Goal: Task Accomplishment & Management: Manage account settings

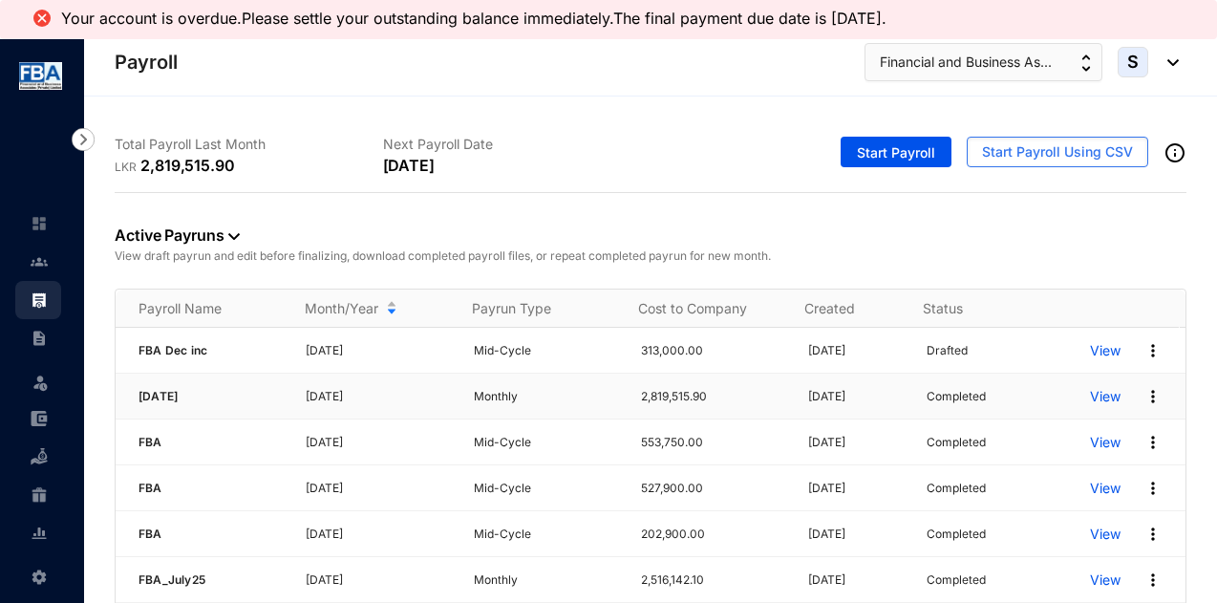
click at [1097, 395] on p "View" at bounding box center [1105, 396] width 31 height 19
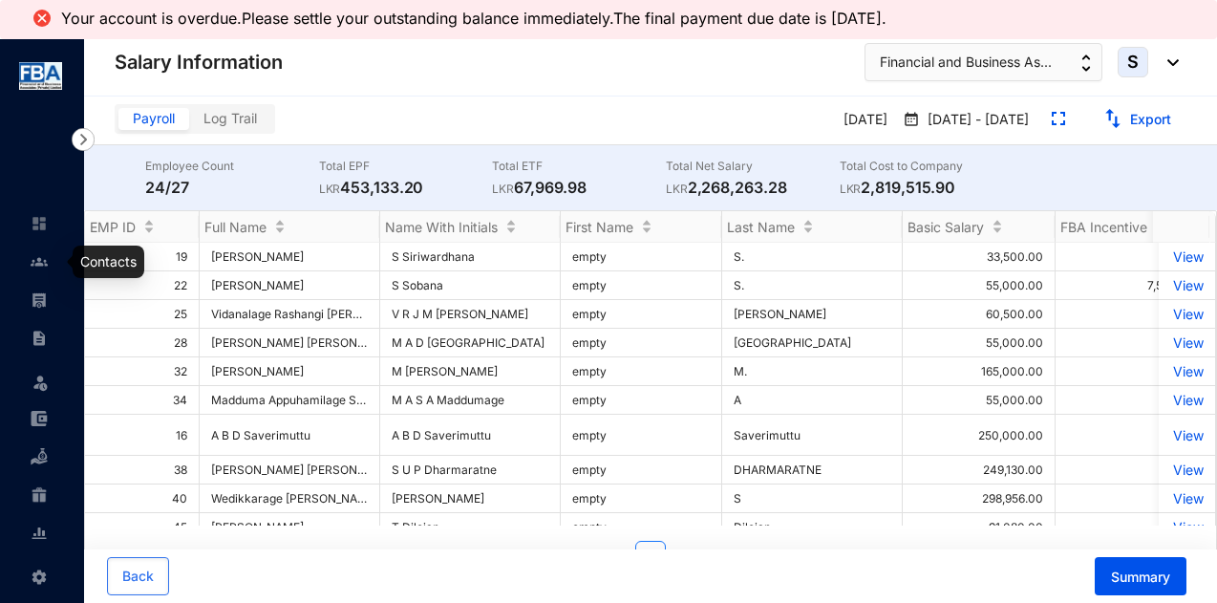
click at [38, 297] on img at bounding box center [39, 299] width 17 height 17
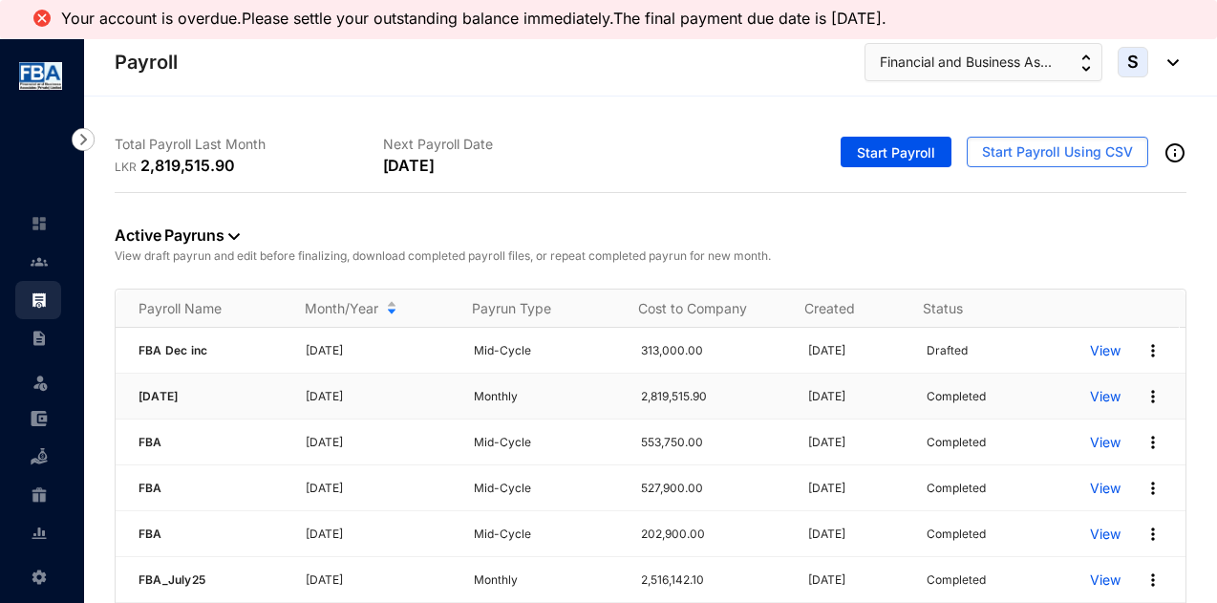
click at [1144, 389] on img at bounding box center [1153, 396] width 19 height 19
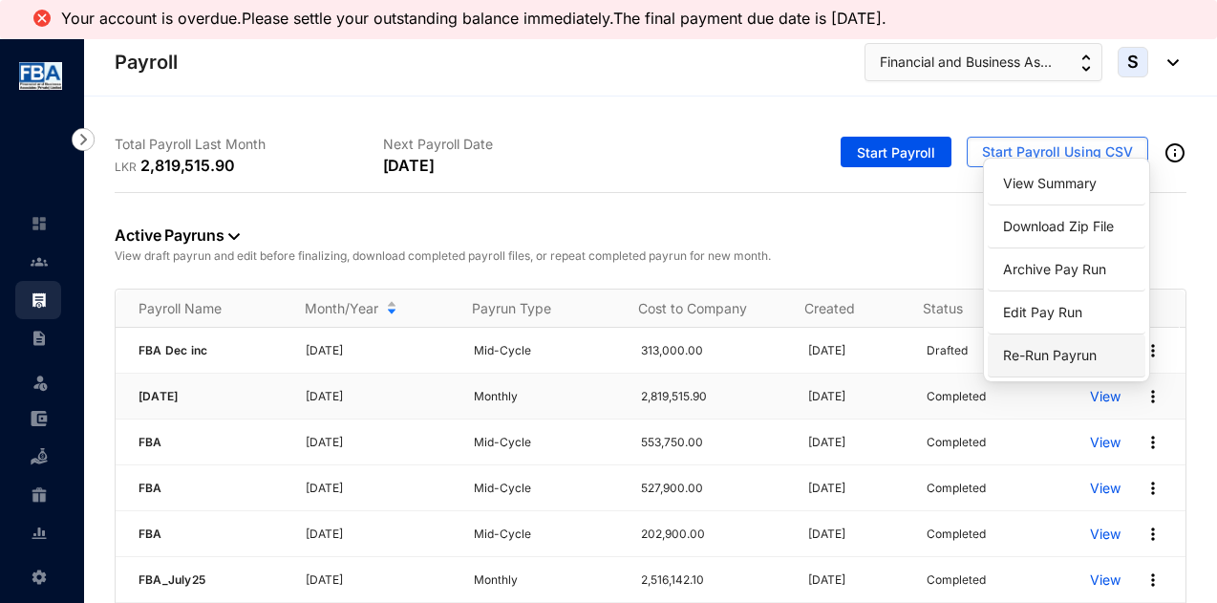
click at [1085, 355] on span "Re-Run Payrun" at bounding box center [1050, 355] width 94 height 16
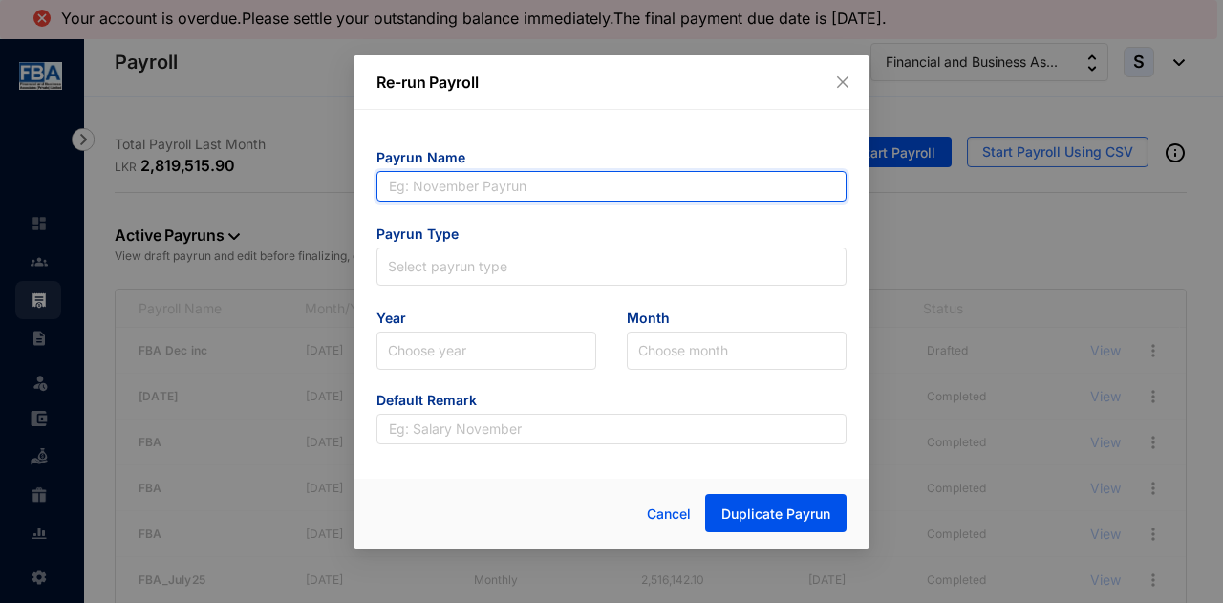
click at [430, 188] on input "text" at bounding box center [612, 186] width 470 height 31
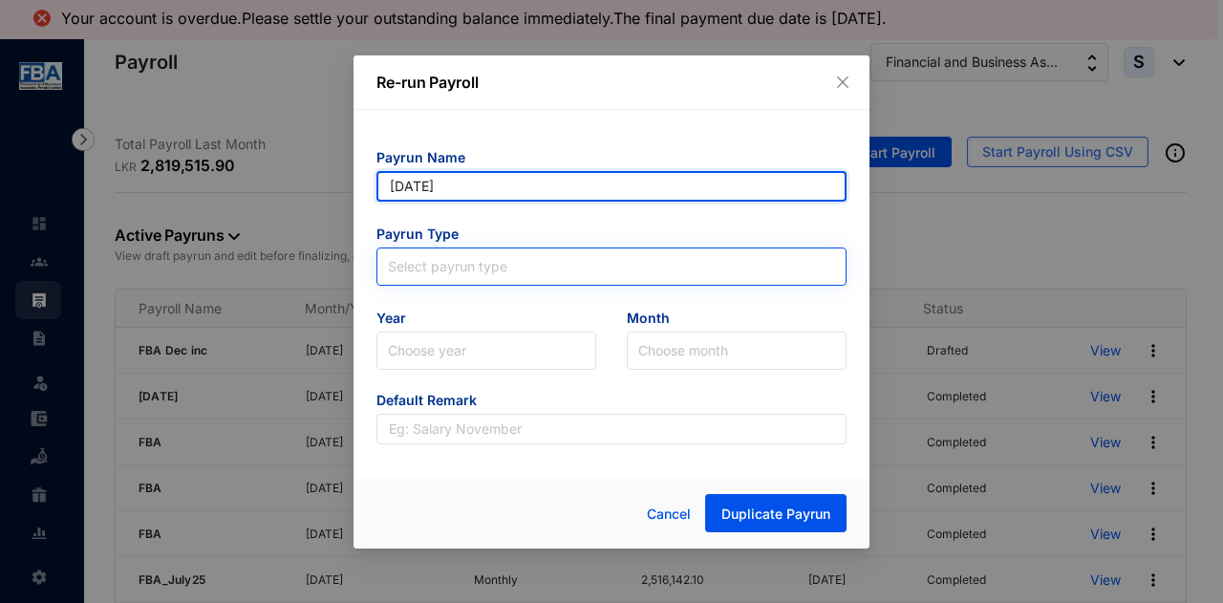
type input "[DATE]"
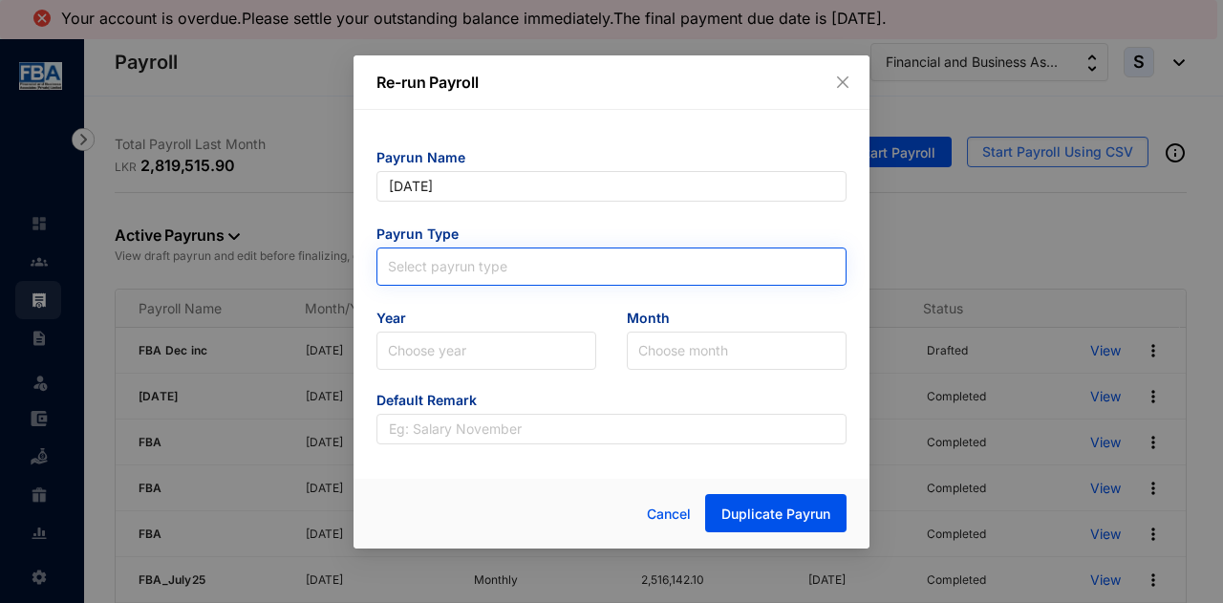
type input "[DATE]"
click at [447, 266] on input "search" at bounding box center [611, 262] width 447 height 29
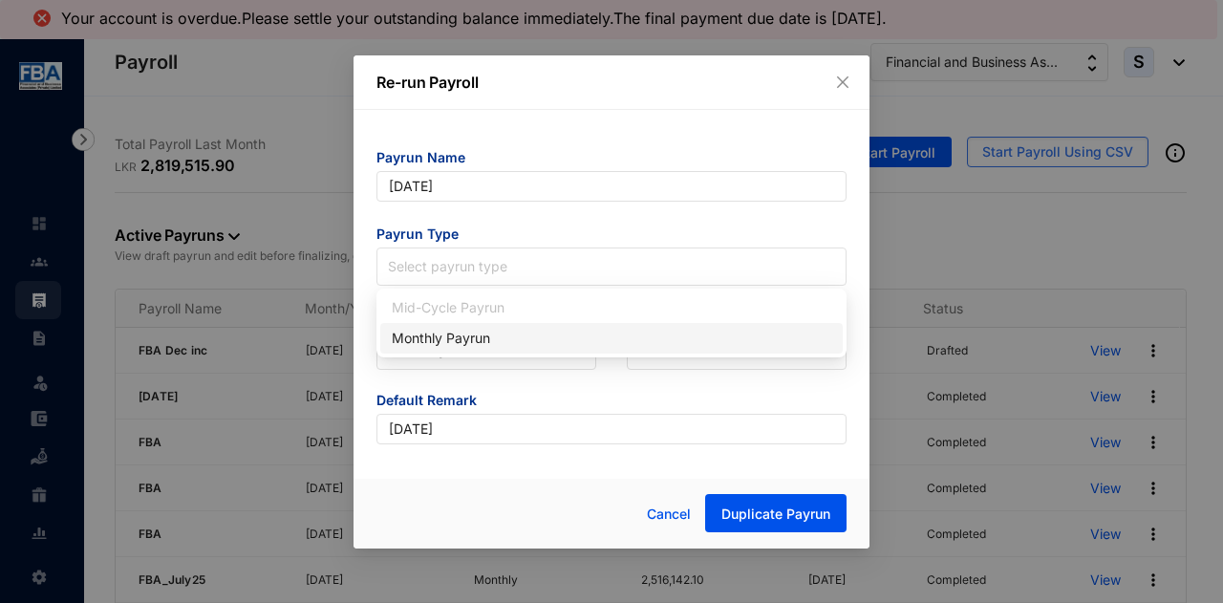
click at [428, 343] on div "Monthly Payrun" at bounding box center [612, 338] width 440 height 21
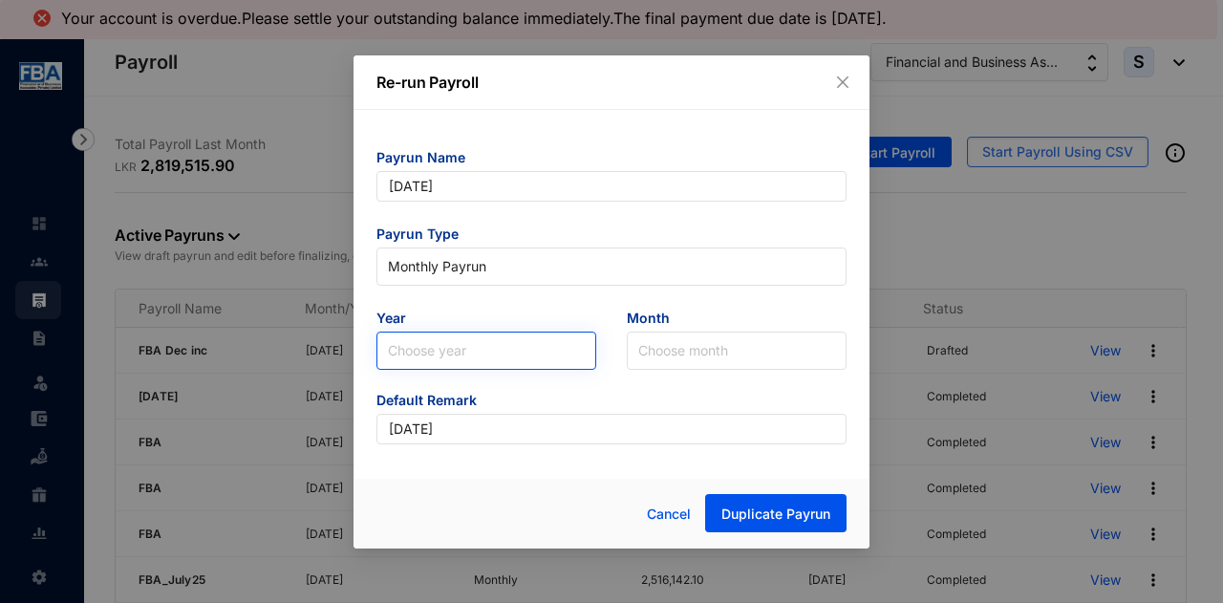
click at [426, 351] on input "search" at bounding box center [486, 351] width 197 height 36
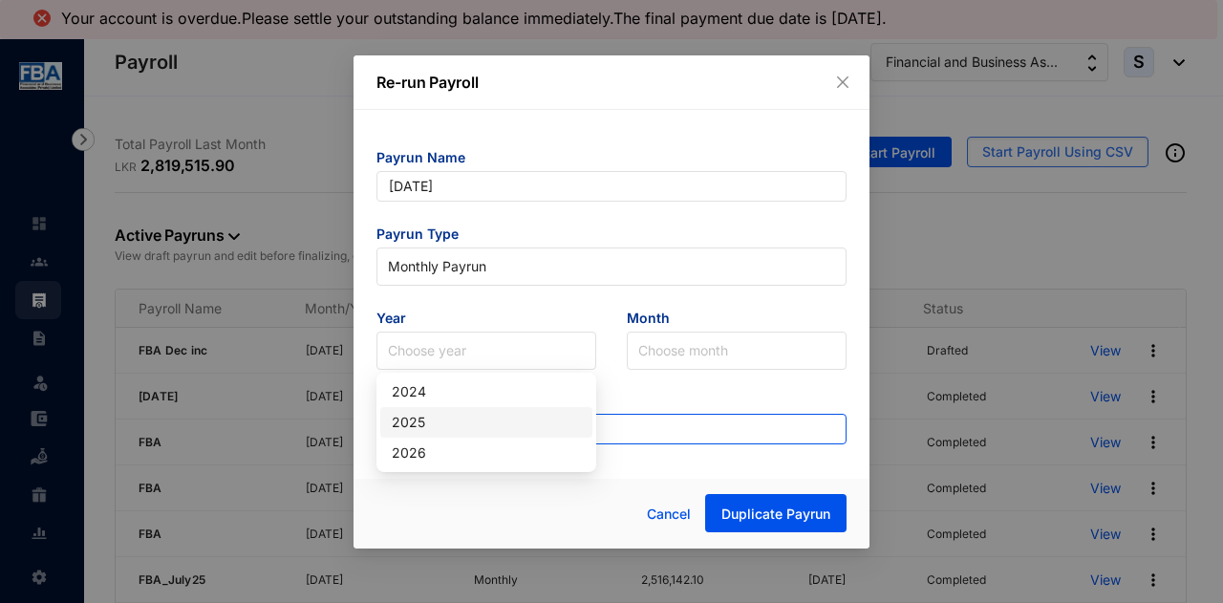
click at [412, 417] on div "2025" at bounding box center [486, 422] width 189 height 21
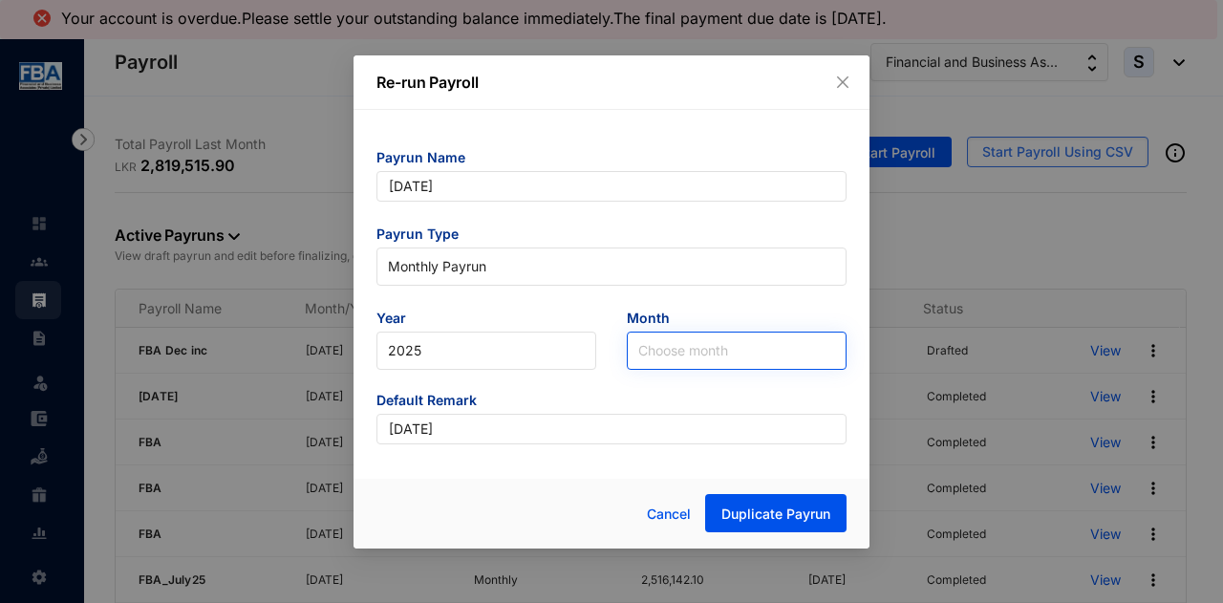
click at [698, 347] on input "search" at bounding box center [736, 351] width 197 height 36
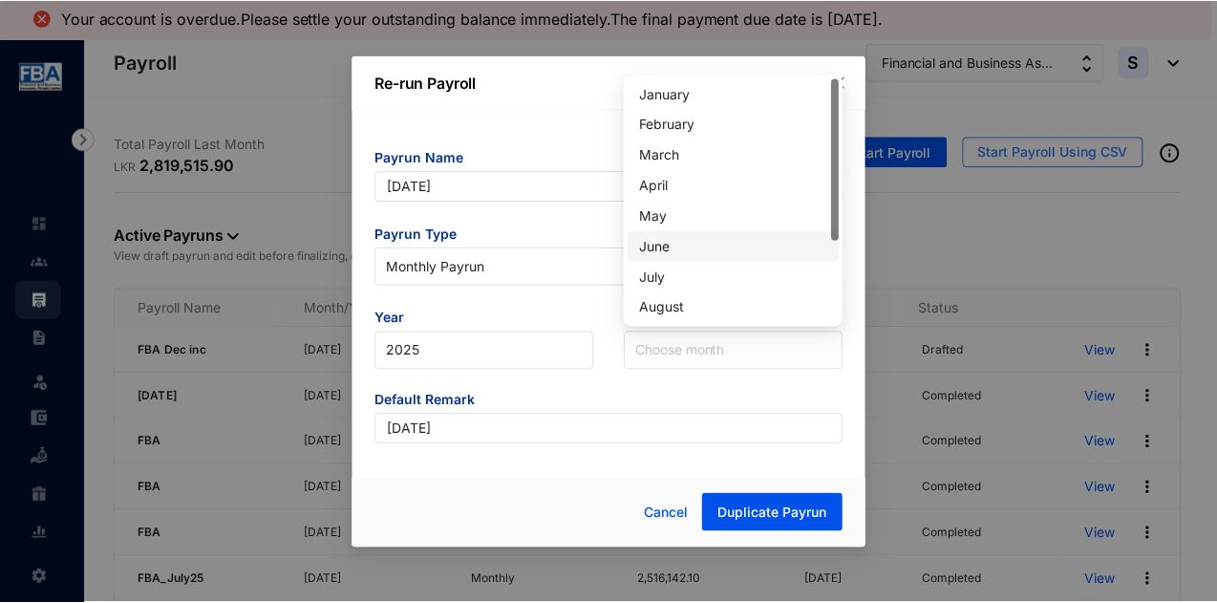
scroll to position [96, 0]
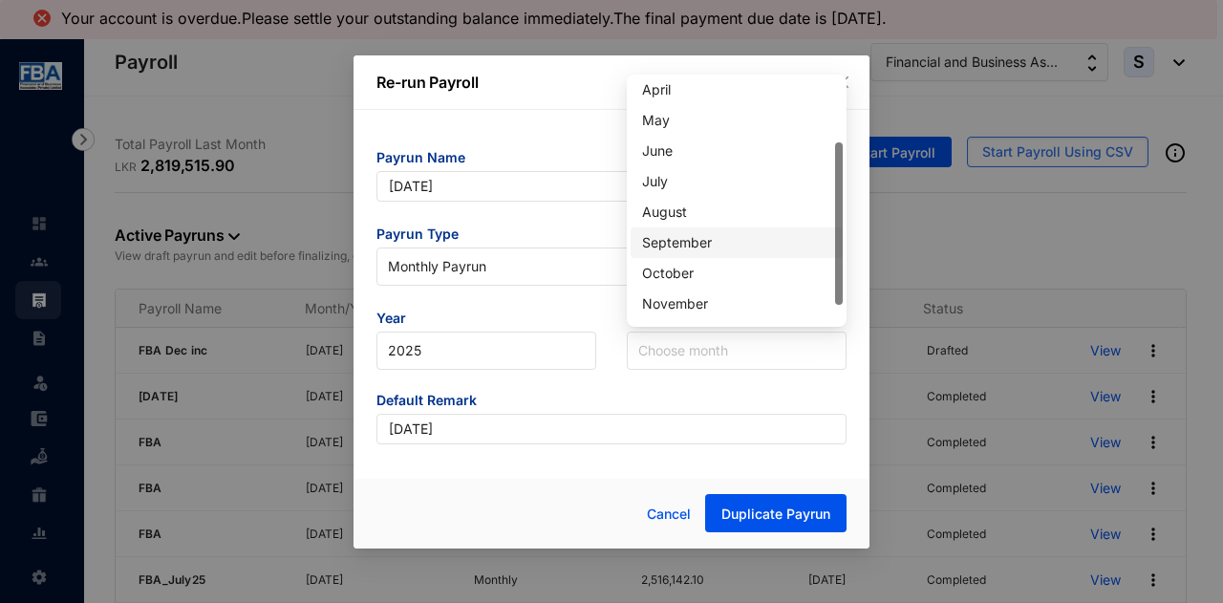
drag, startPoint x: 675, startPoint y: 236, endPoint x: 662, endPoint y: 237, distance: 12.5
click at [672, 235] on div "September" at bounding box center [736, 242] width 189 height 21
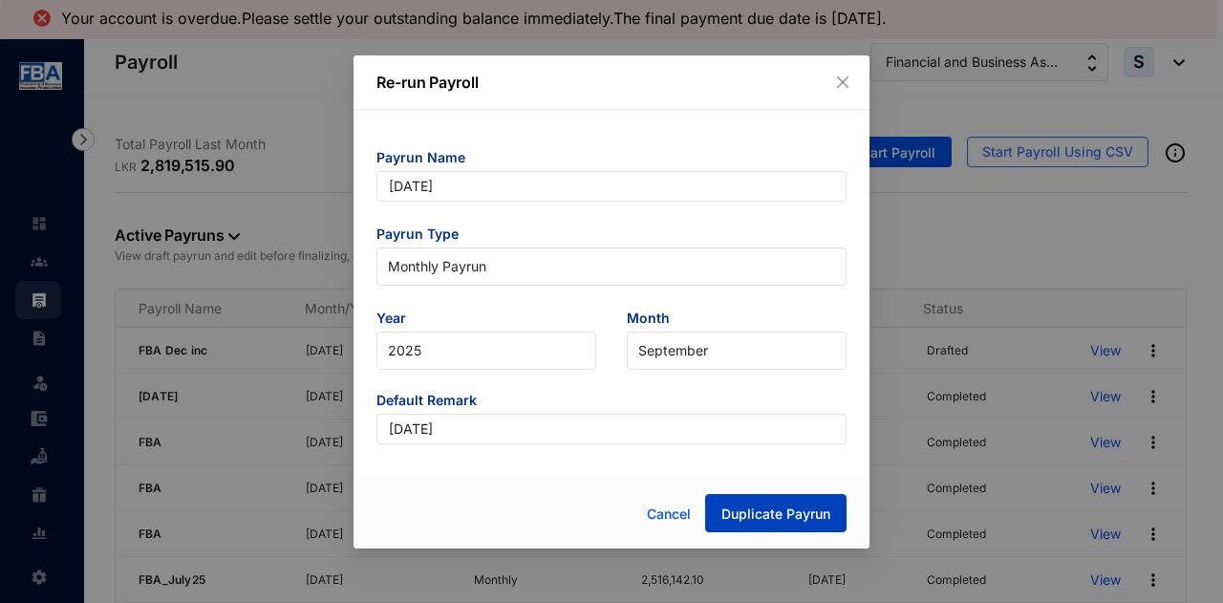
click at [732, 511] on span "Duplicate Payrun" at bounding box center [776, 514] width 109 height 19
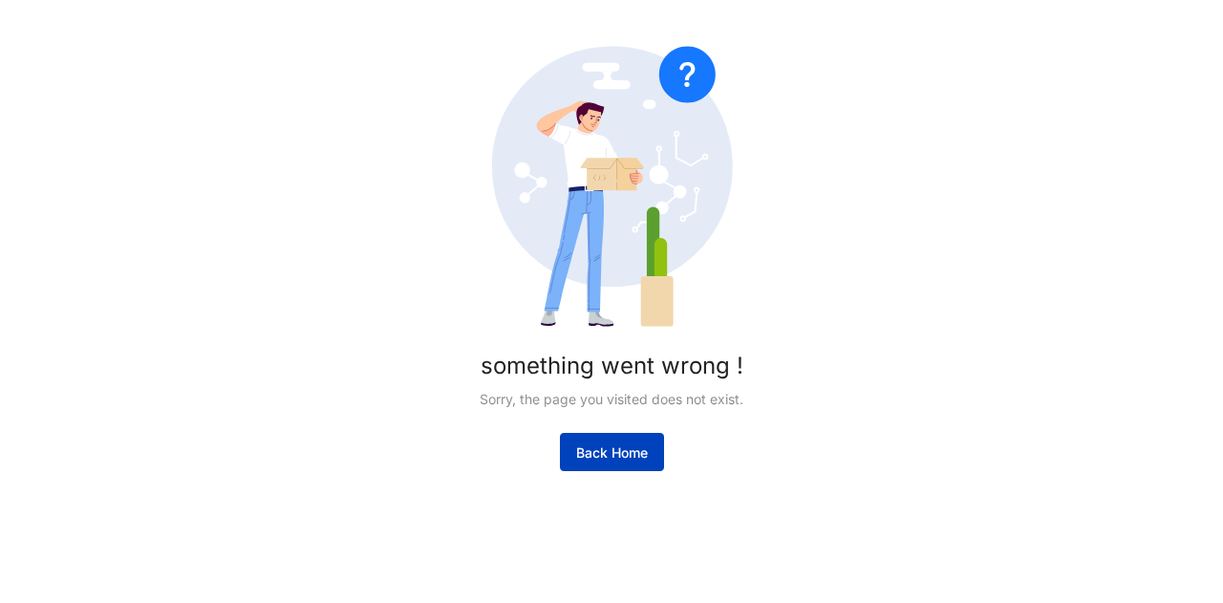
click at [604, 457] on span "Back Home" at bounding box center [612, 452] width 72 height 19
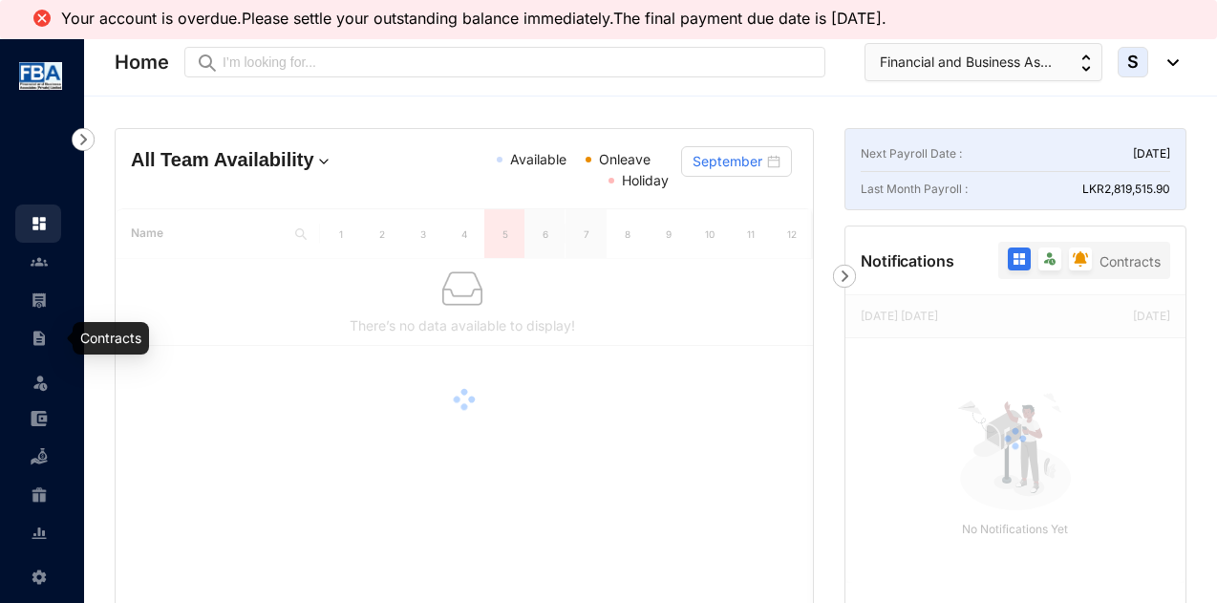
click at [33, 335] on img at bounding box center [39, 338] width 17 height 17
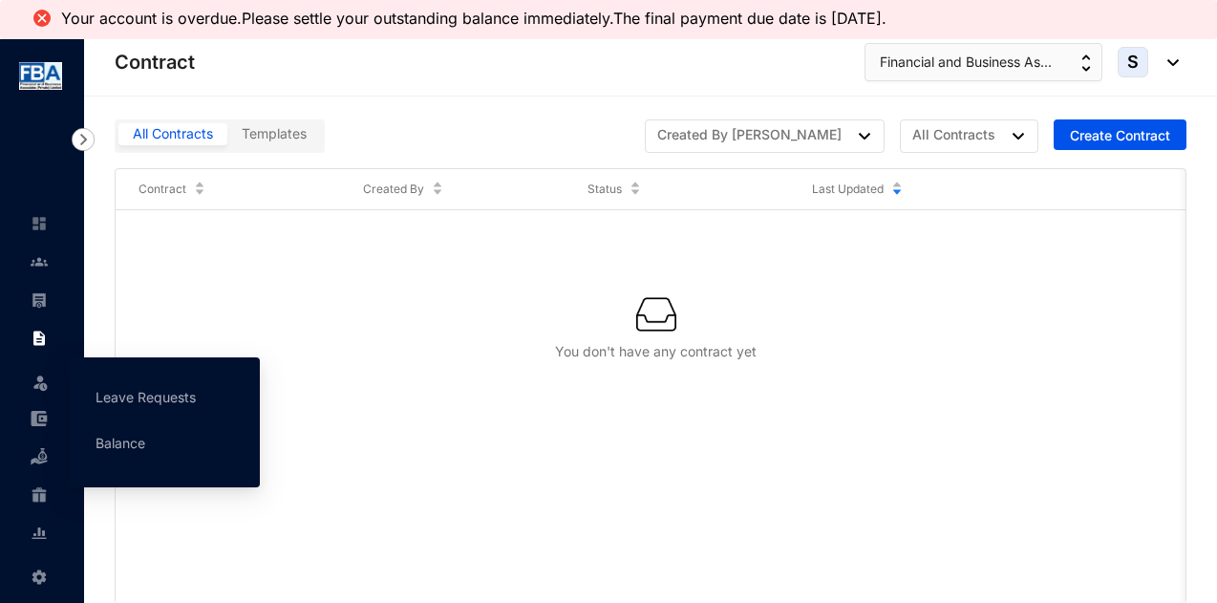
click at [40, 378] on icon at bounding box center [41, 378] width 10 height 0
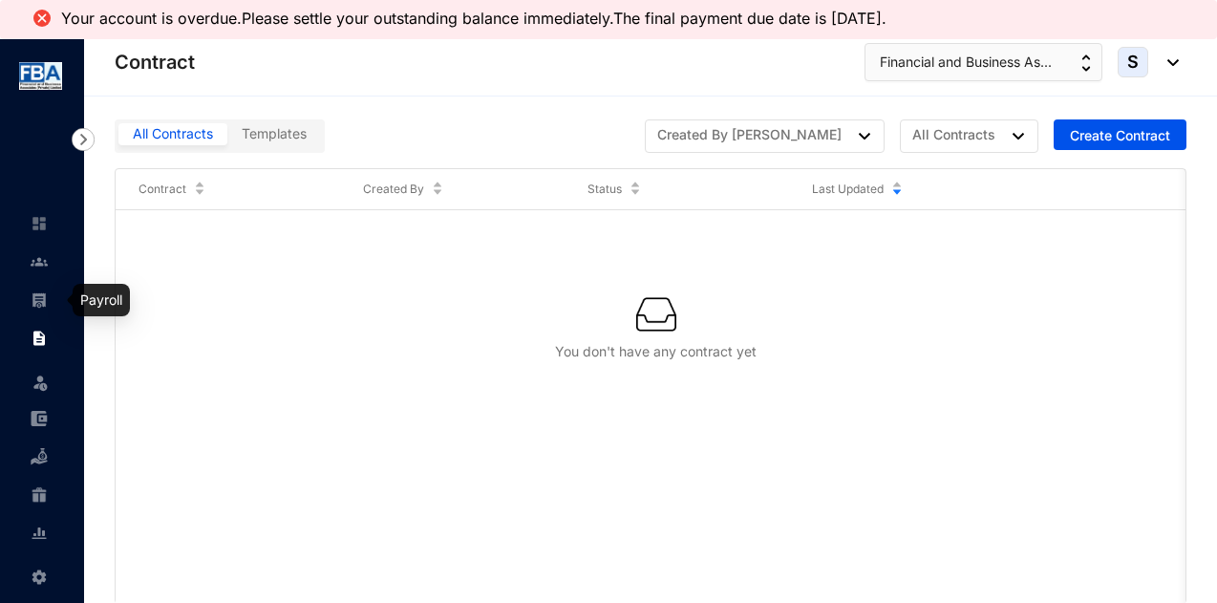
click at [40, 303] on img at bounding box center [39, 299] width 17 height 17
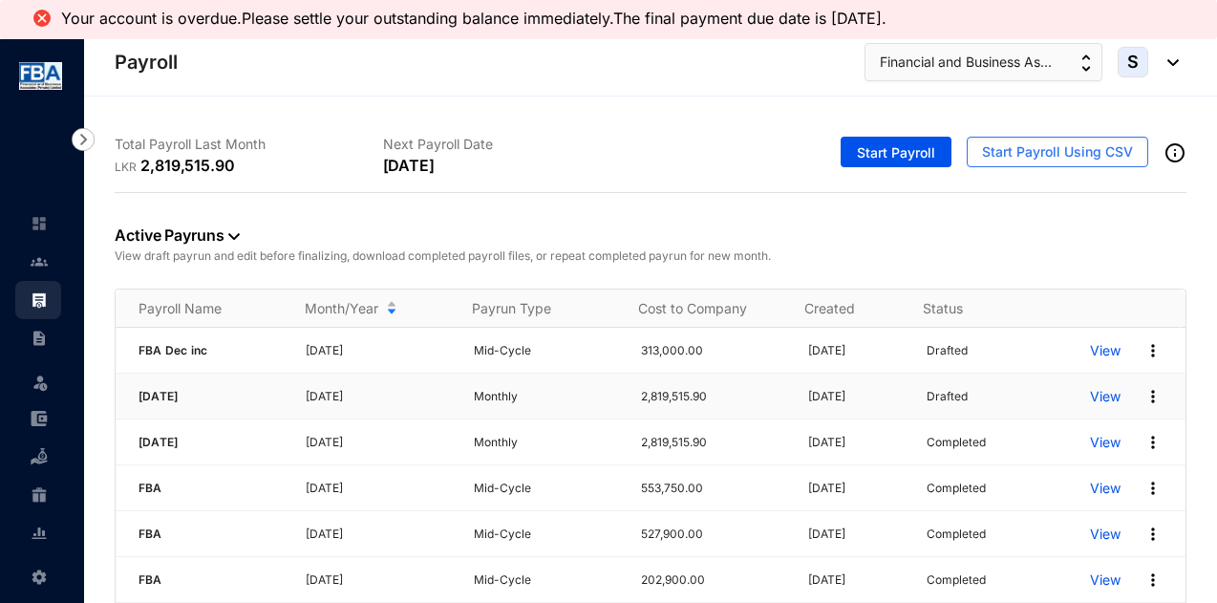
click at [1090, 395] on p "View" at bounding box center [1105, 396] width 31 height 19
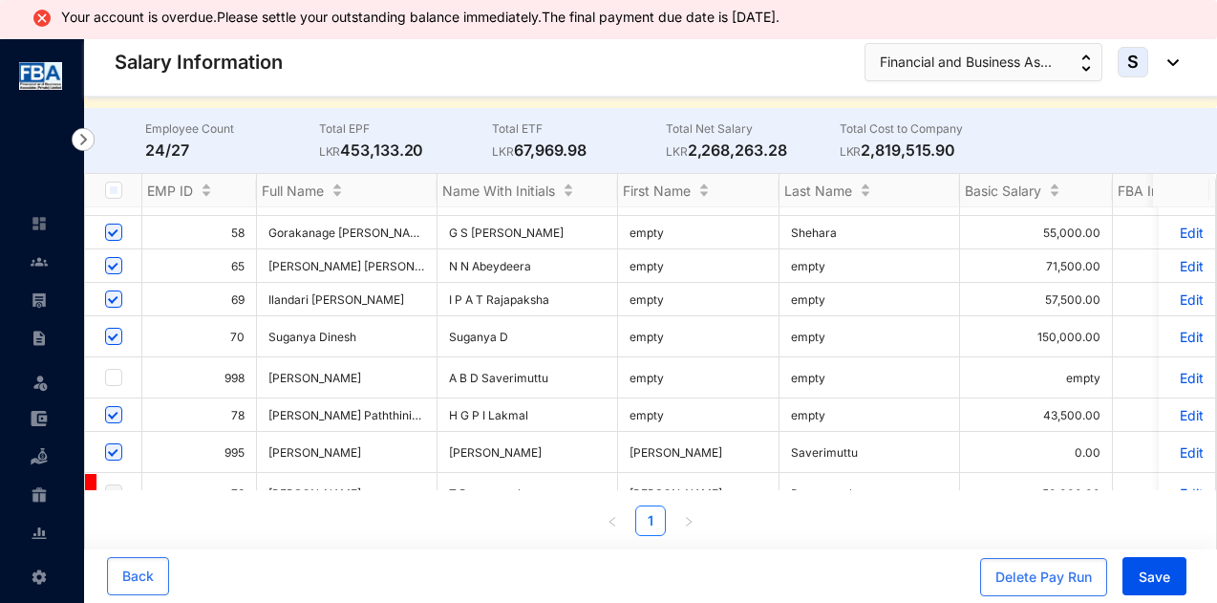
scroll to position [573, 0]
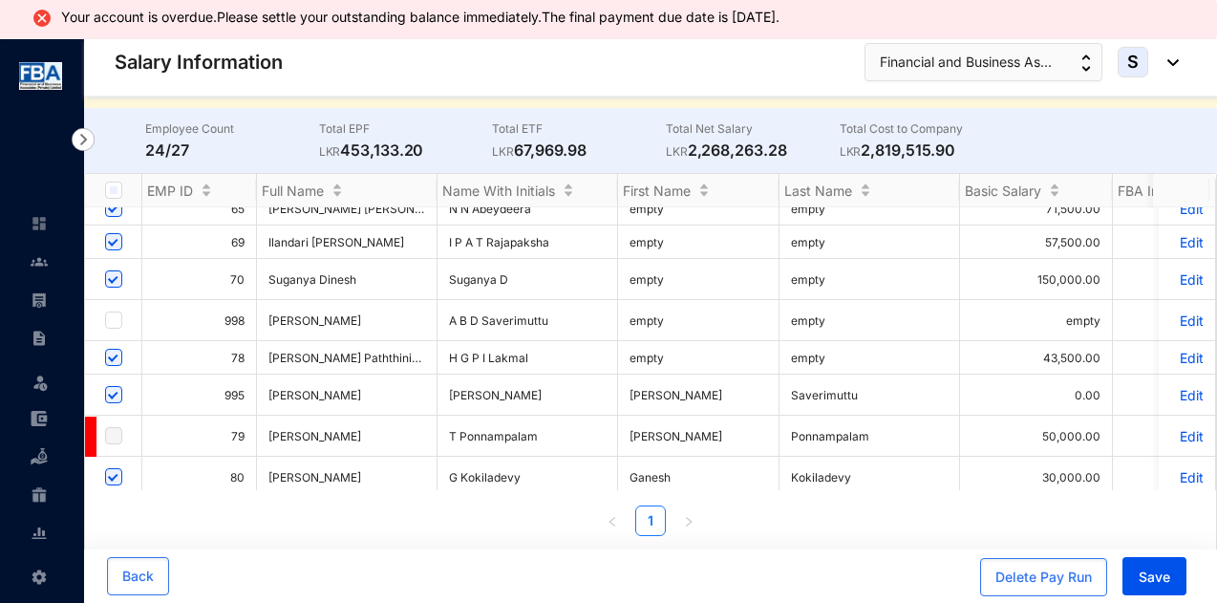
click at [1174, 350] on p "Edit" at bounding box center [1187, 358] width 33 height 16
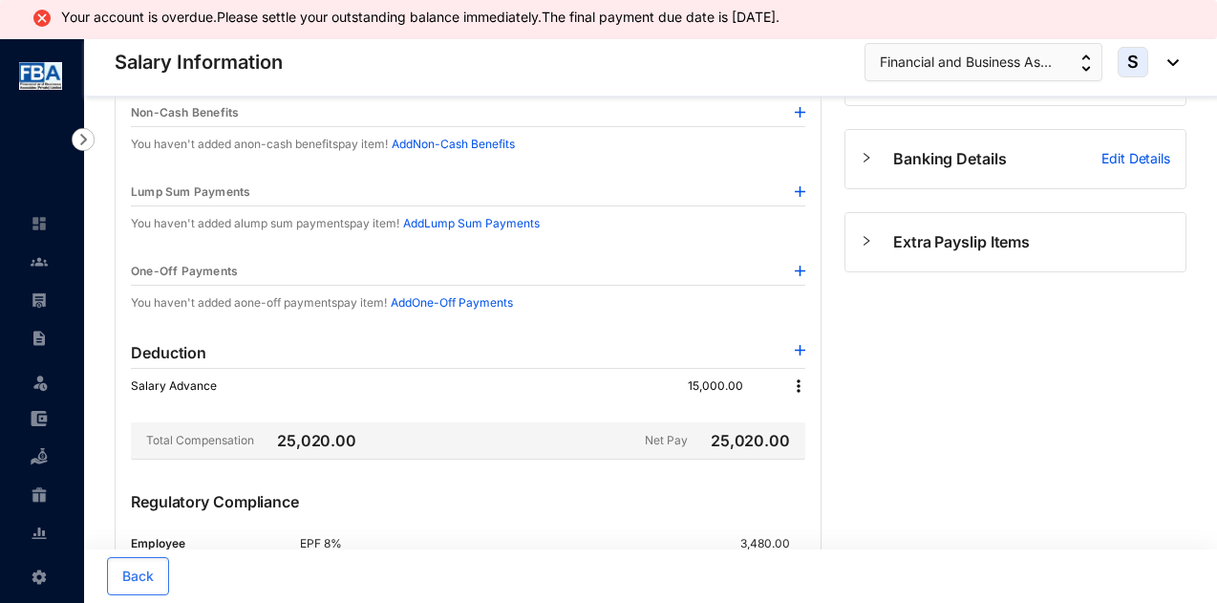
scroll to position [459, 0]
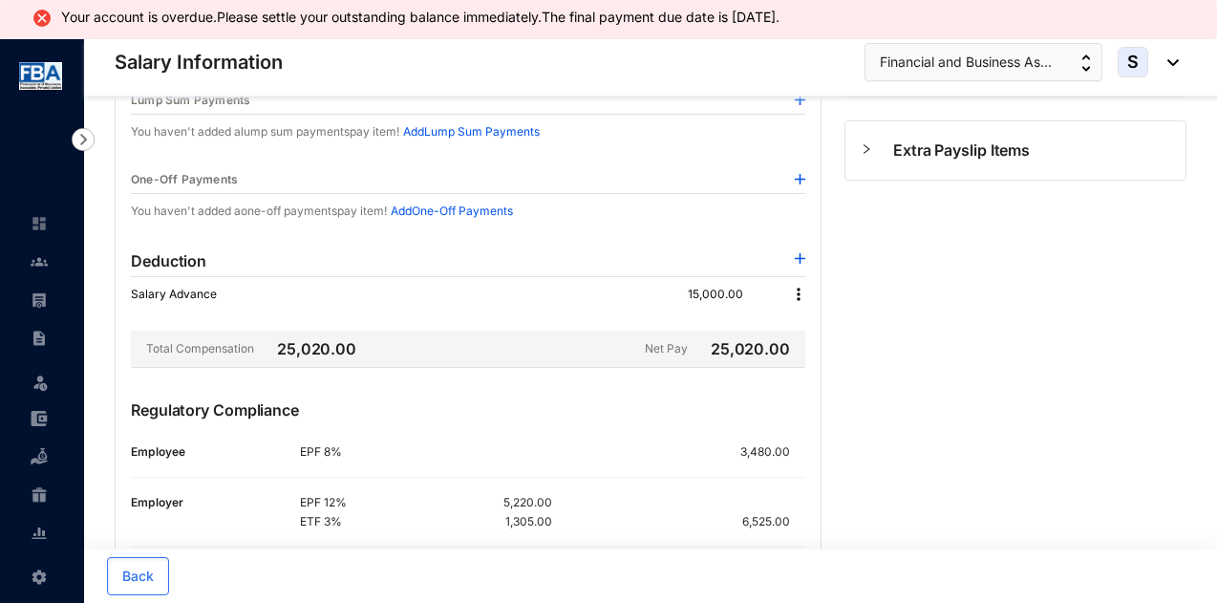
click at [802, 290] on img at bounding box center [798, 294] width 19 height 19
click at [808, 322] on span "Edit" at bounding box center [825, 323] width 40 height 21
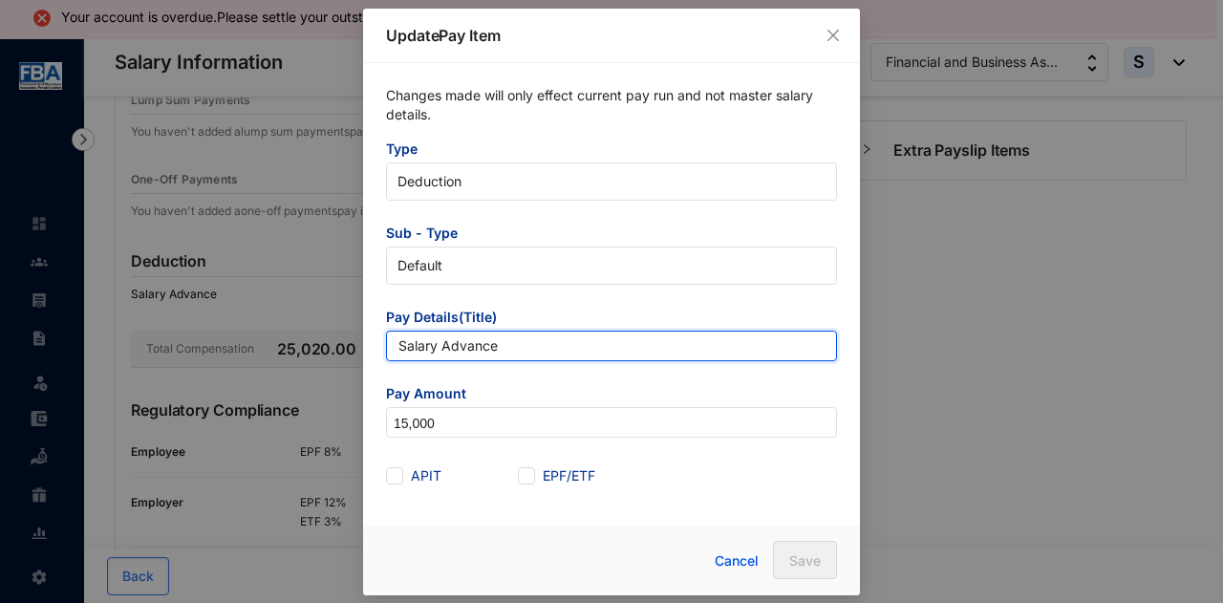
drag, startPoint x: 397, startPoint y: 345, endPoint x: 591, endPoint y: 349, distance: 194.0
click at [591, 349] on input "Salary Advance" at bounding box center [611, 346] width 451 height 31
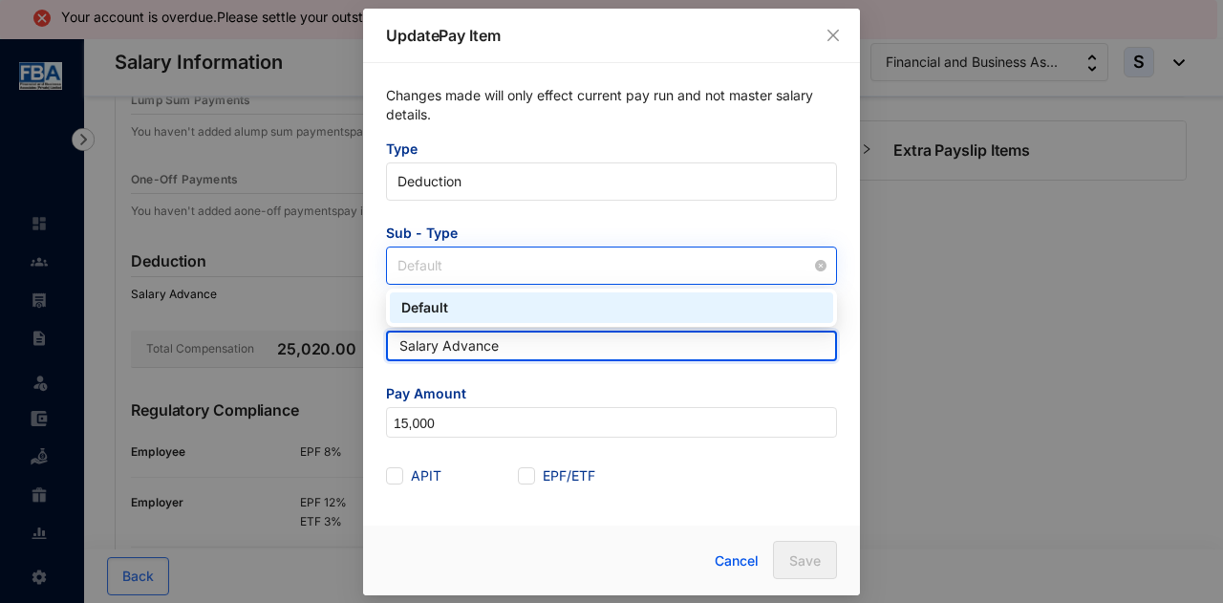
click at [619, 280] on span at bounding box center [612, 266] width 428 height 36
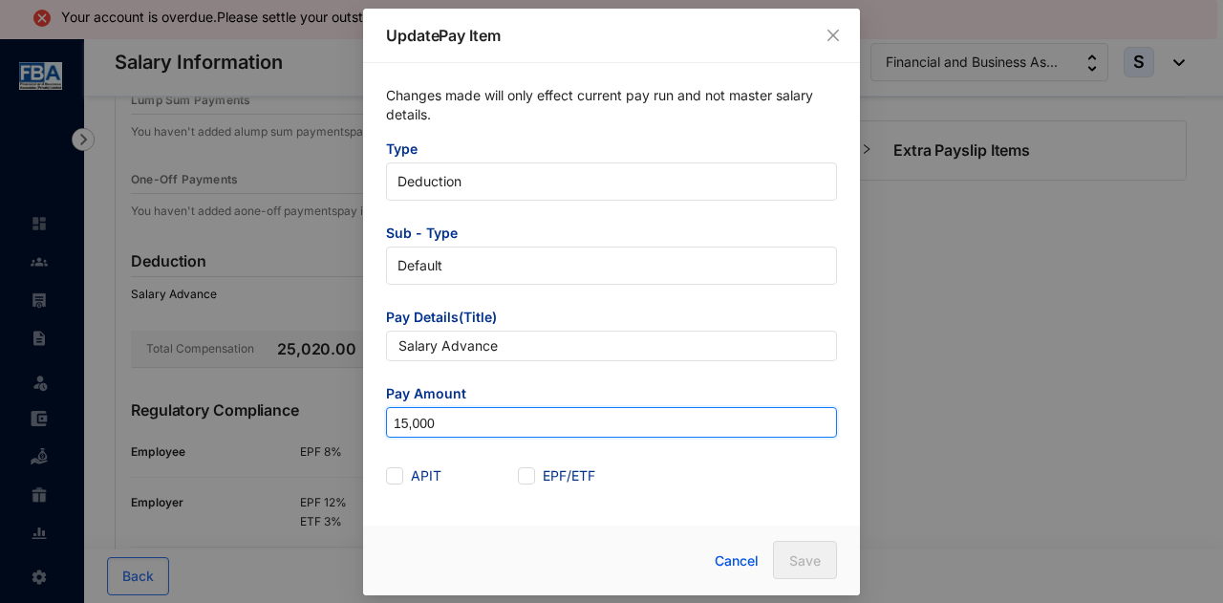
drag, startPoint x: 405, startPoint y: 424, endPoint x: 377, endPoint y: 429, distance: 29.1
click at [377, 429] on div "Changes made will only effect current pay run and not master salary details. Ty…" at bounding box center [611, 288] width 497 height 451
type input "20,000"
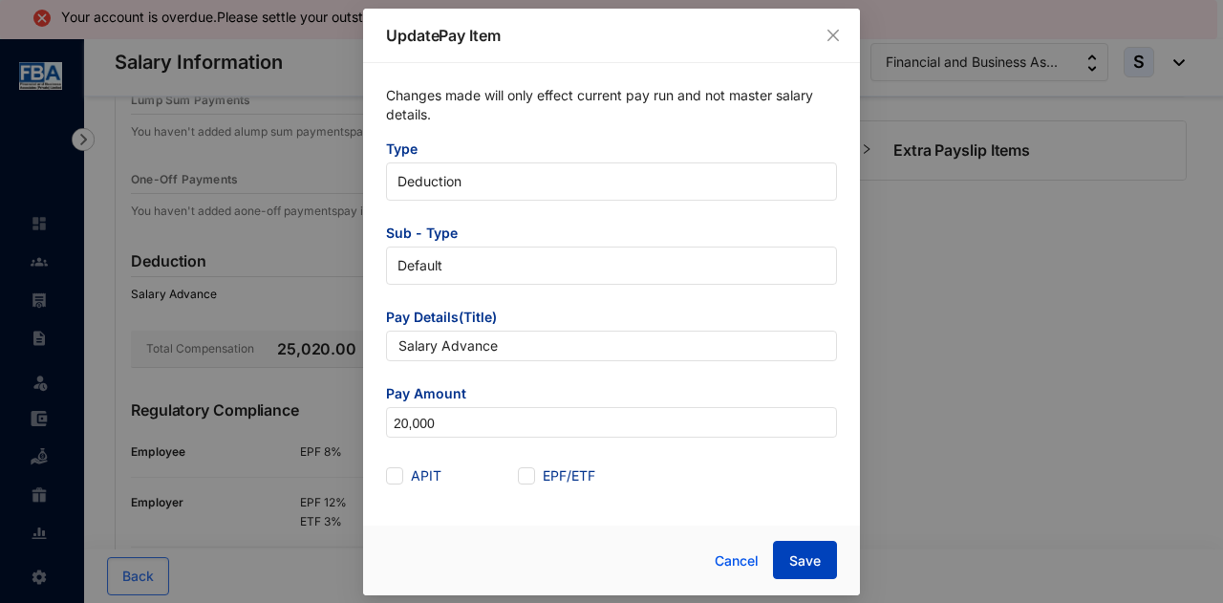
click at [790, 555] on span "Save" at bounding box center [805, 560] width 32 height 19
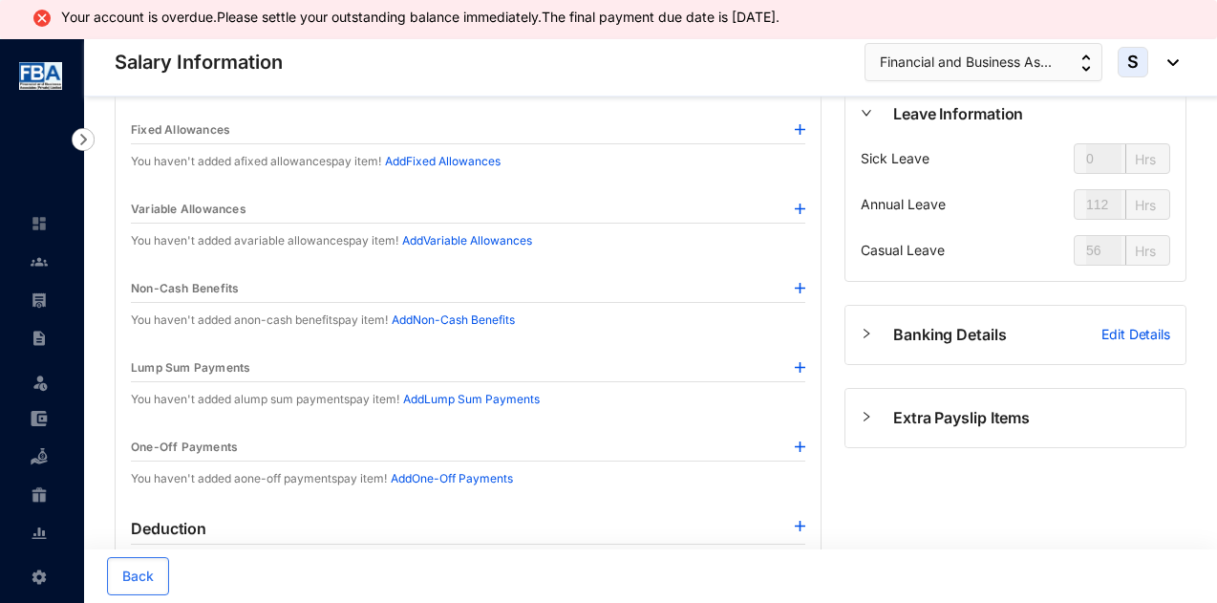
scroll to position [0, 0]
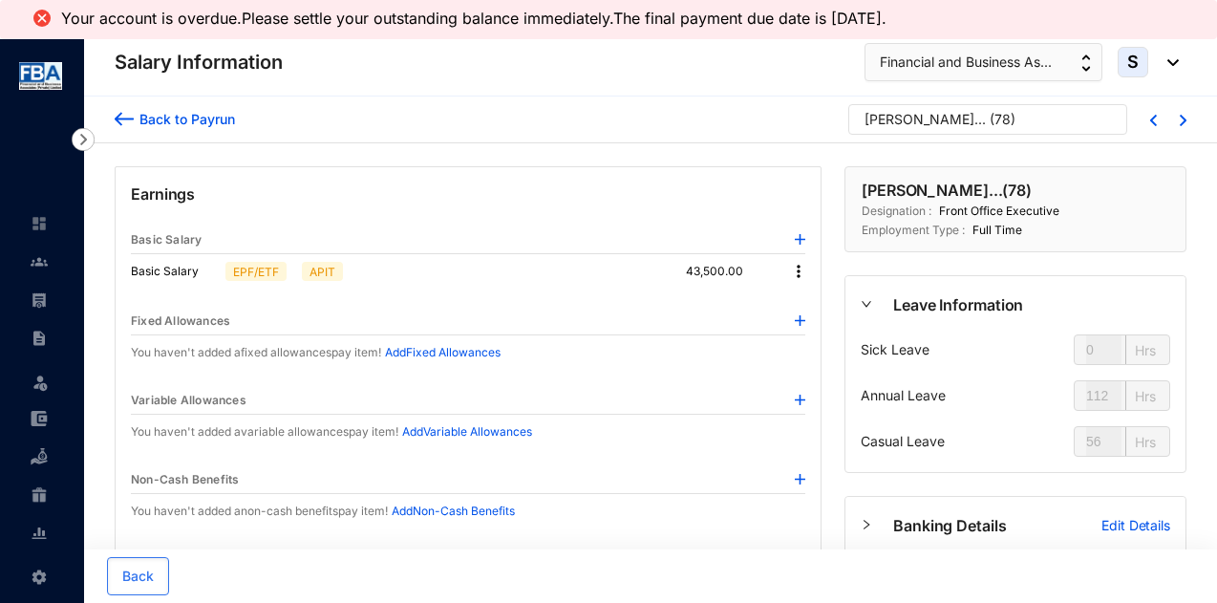
click at [1186, 121] on img at bounding box center [1183, 120] width 7 height 11
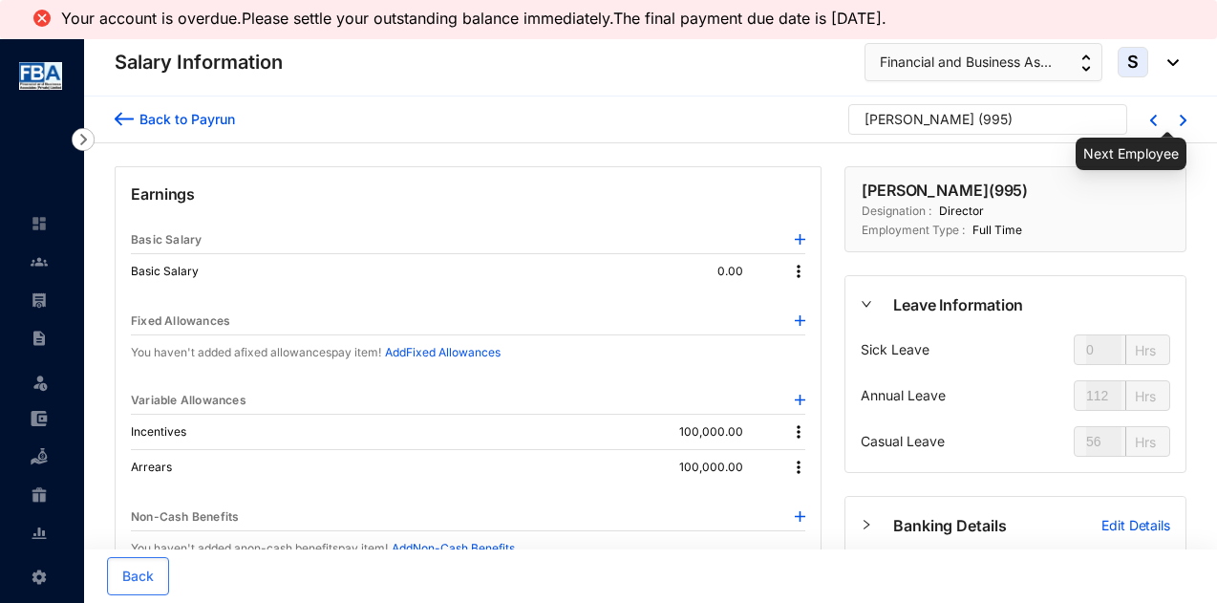
click at [1186, 121] on img at bounding box center [1183, 120] width 7 height 11
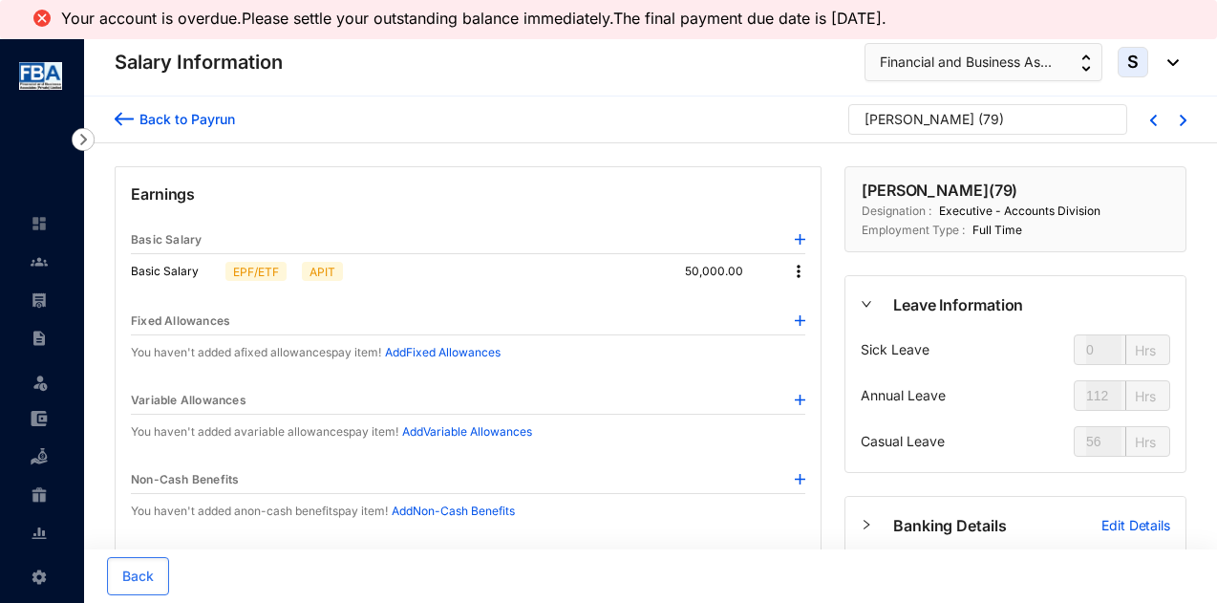
click at [1157, 117] on div at bounding box center [1172, 119] width 30 height 15
click at [1151, 119] on img at bounding box center [1154, 120] width 7 height 11
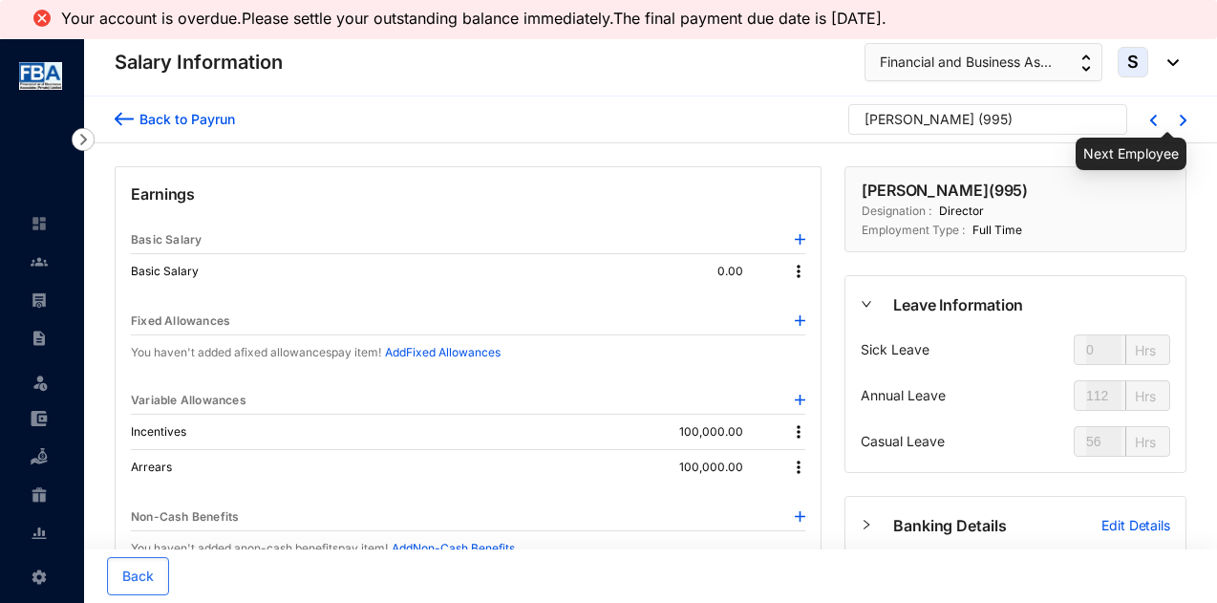
click at [1183, 119] on img at bounding box center [1183, 120] width 7 height 11
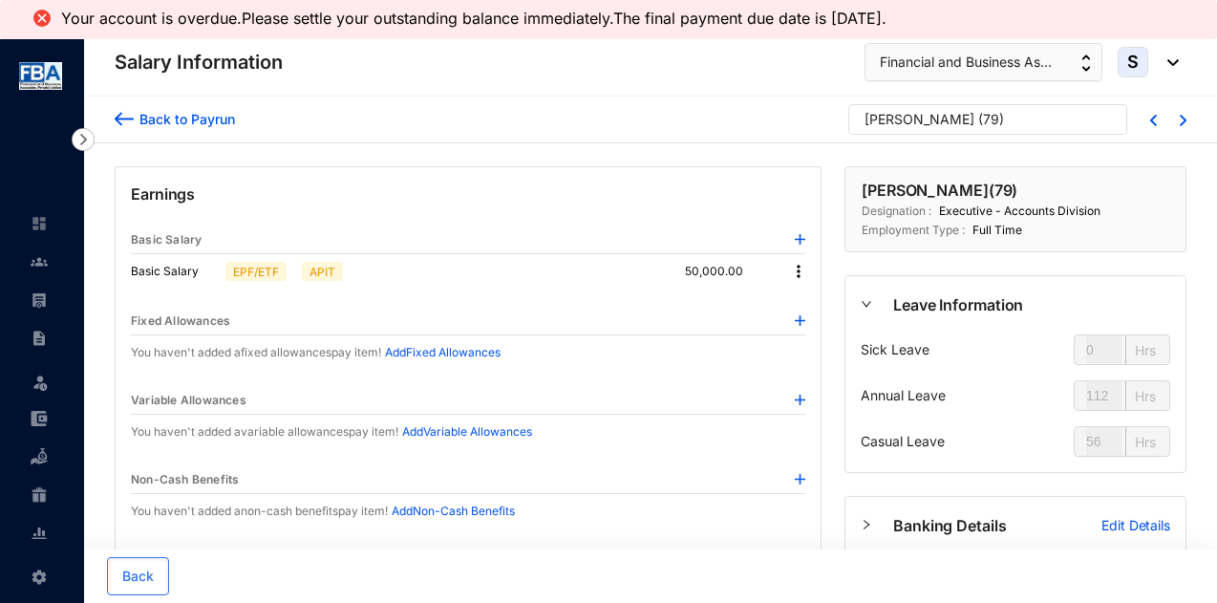
click at [1175, 119] on div at bounding box center [1172, 119] width 30 height 15
click at [1180, 118] on img at bounding box center [1183, 120] width 7 height 11
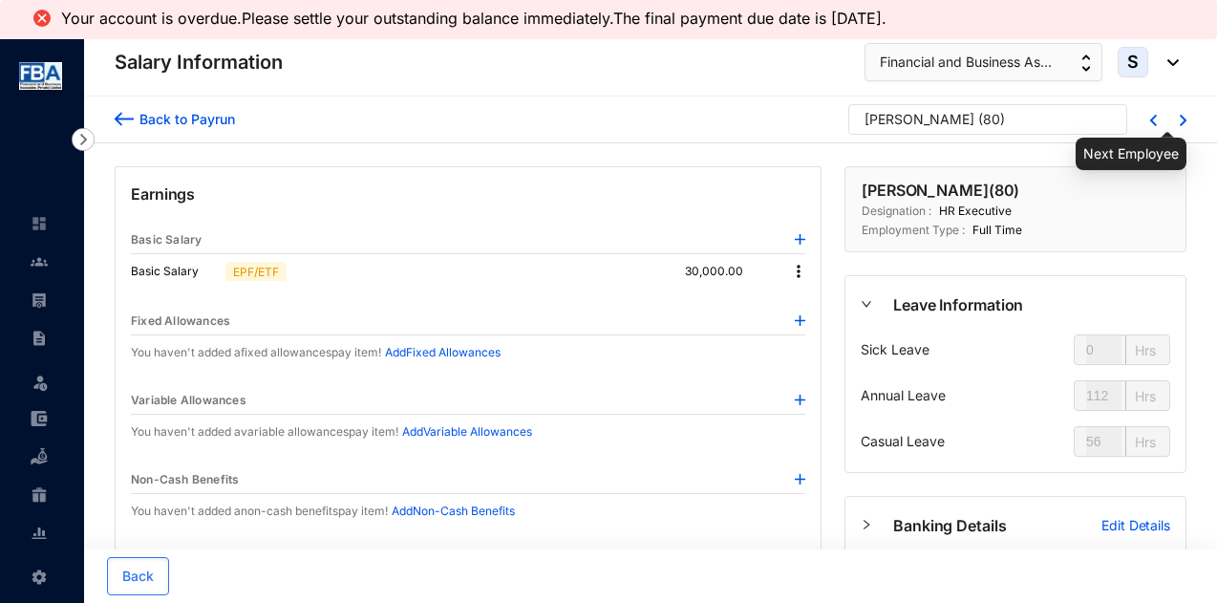
click at [1180, 118] on img at bounding box center [1183, 120] width 7 height 11
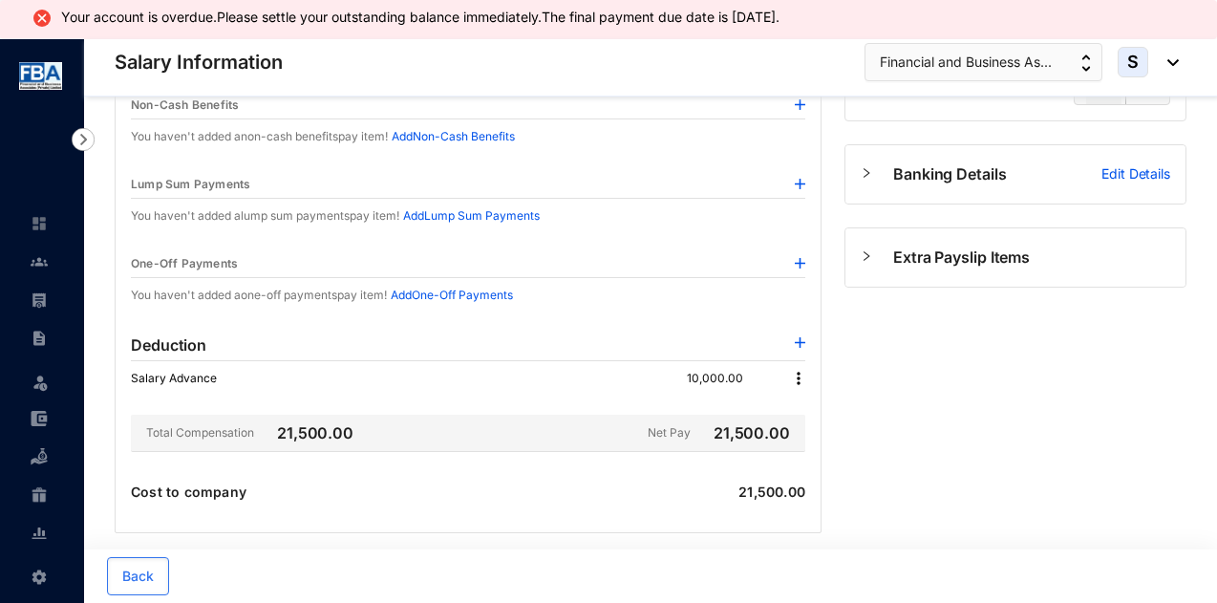
scroll to position [437, 0]
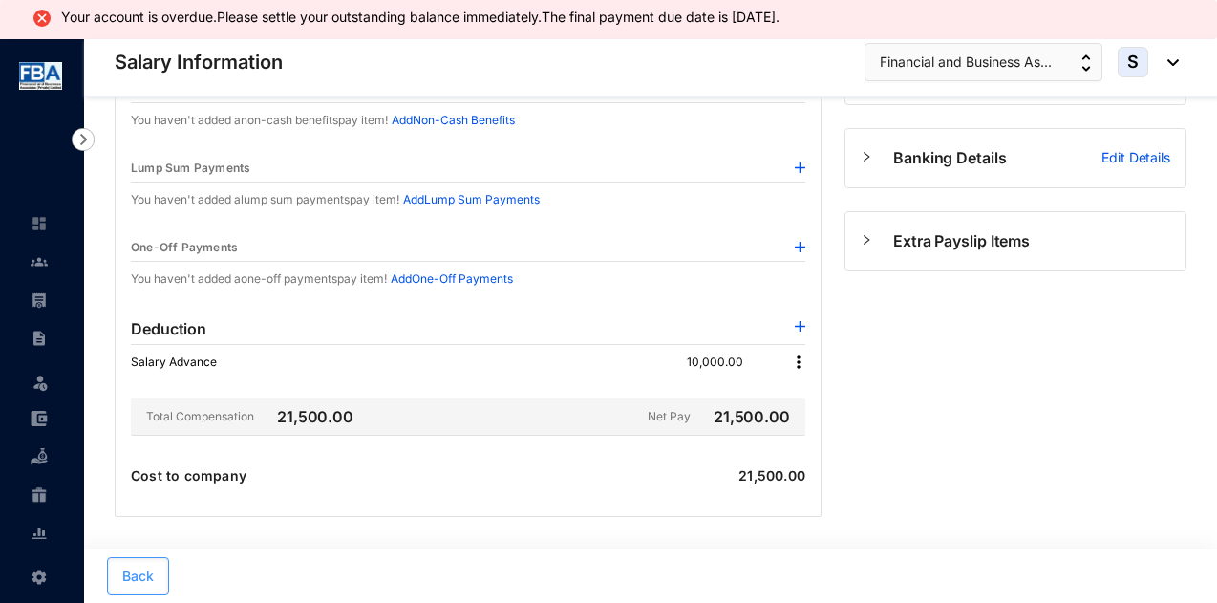
click at [138, 571] on span "Back" at bounding box center [138, 576] width 32 height 19
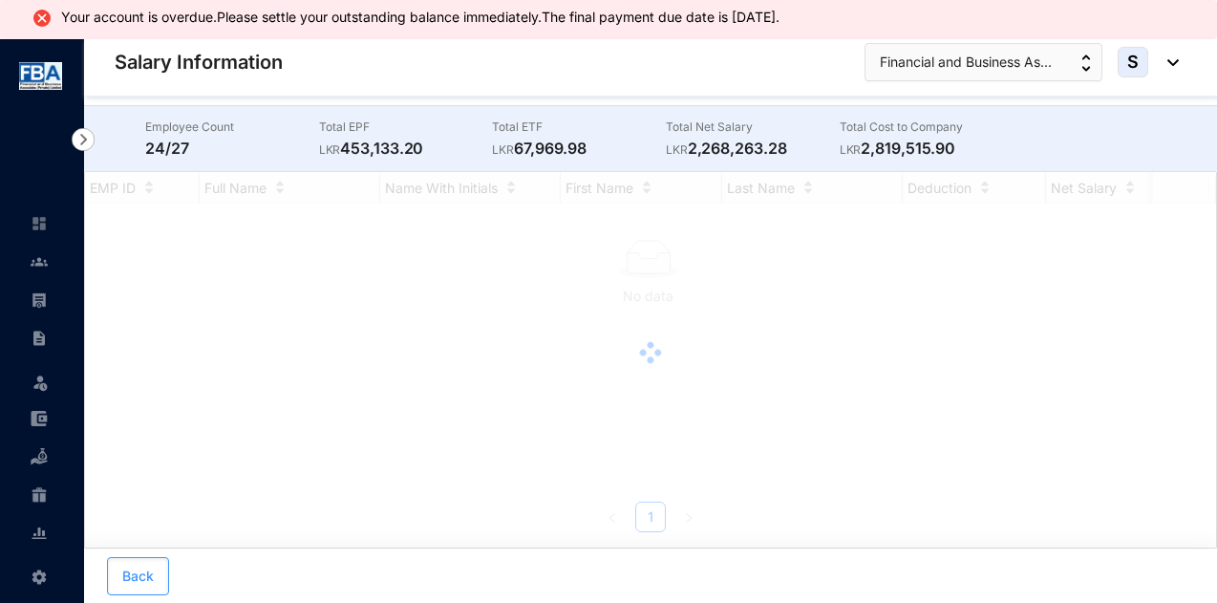
scroll to position [39, 0]
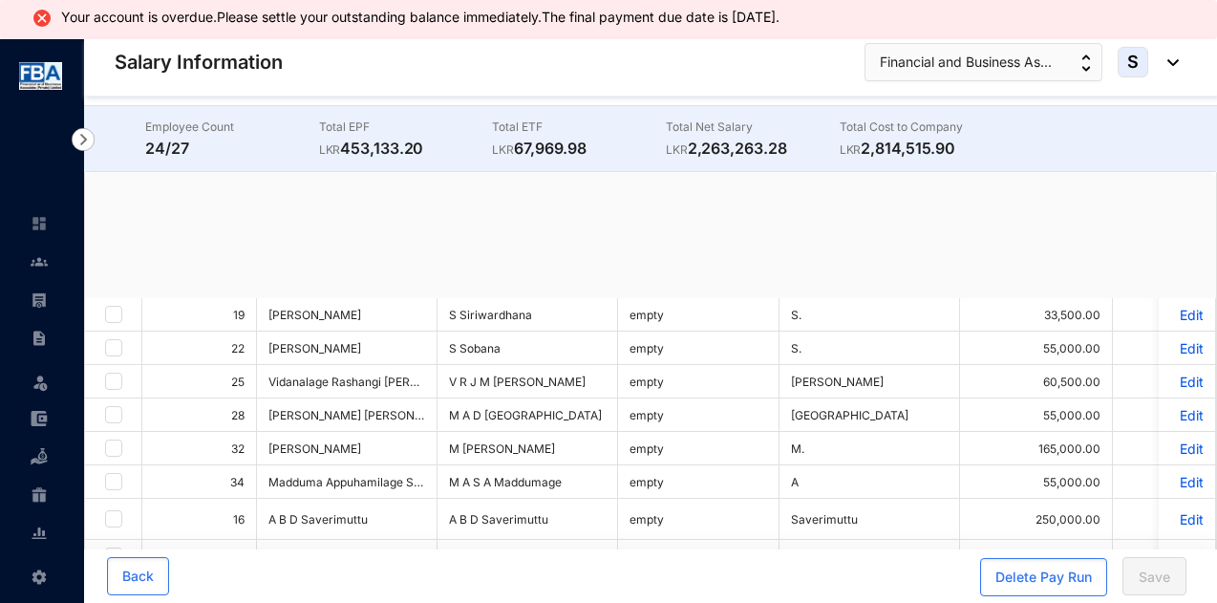
checkbox input "true"
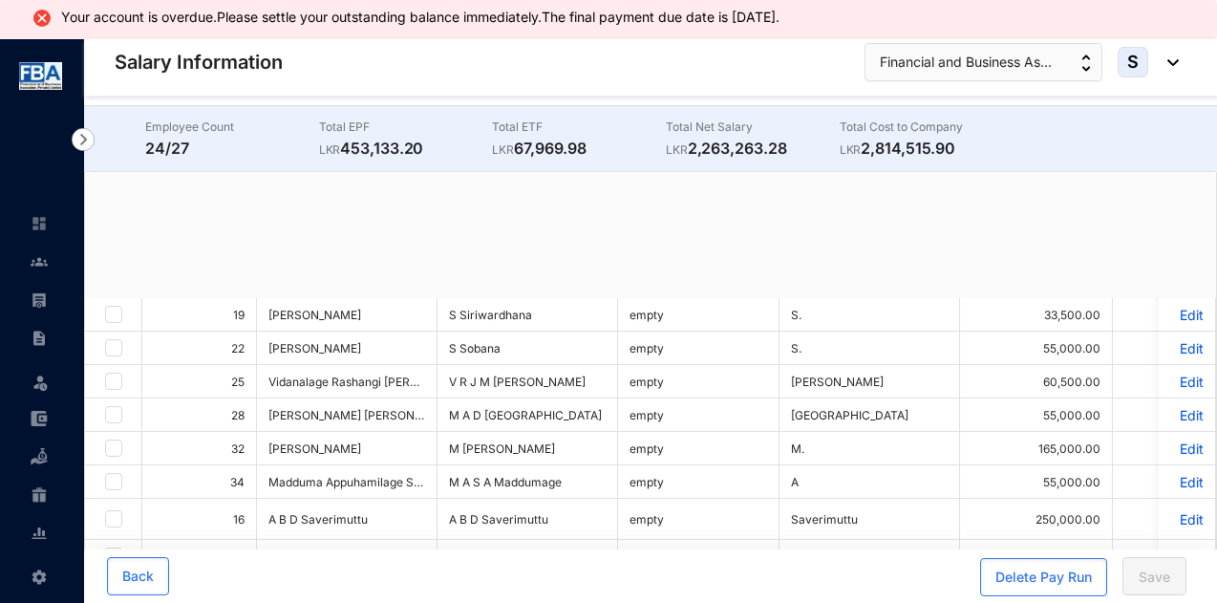
checkbox input "true"
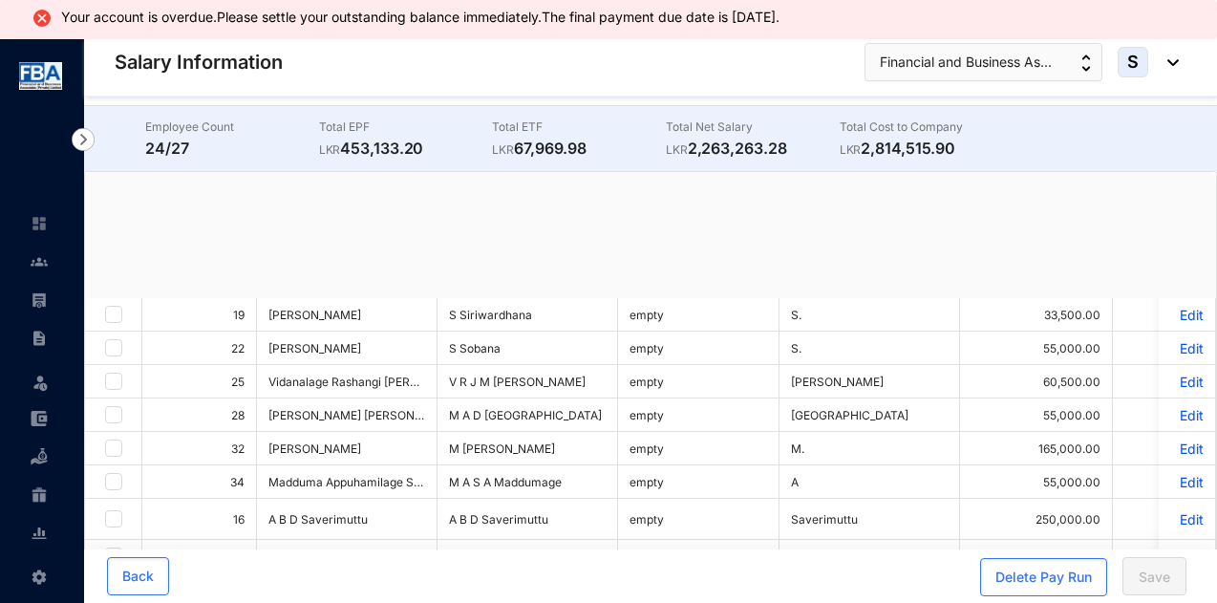
checkbox input "true"
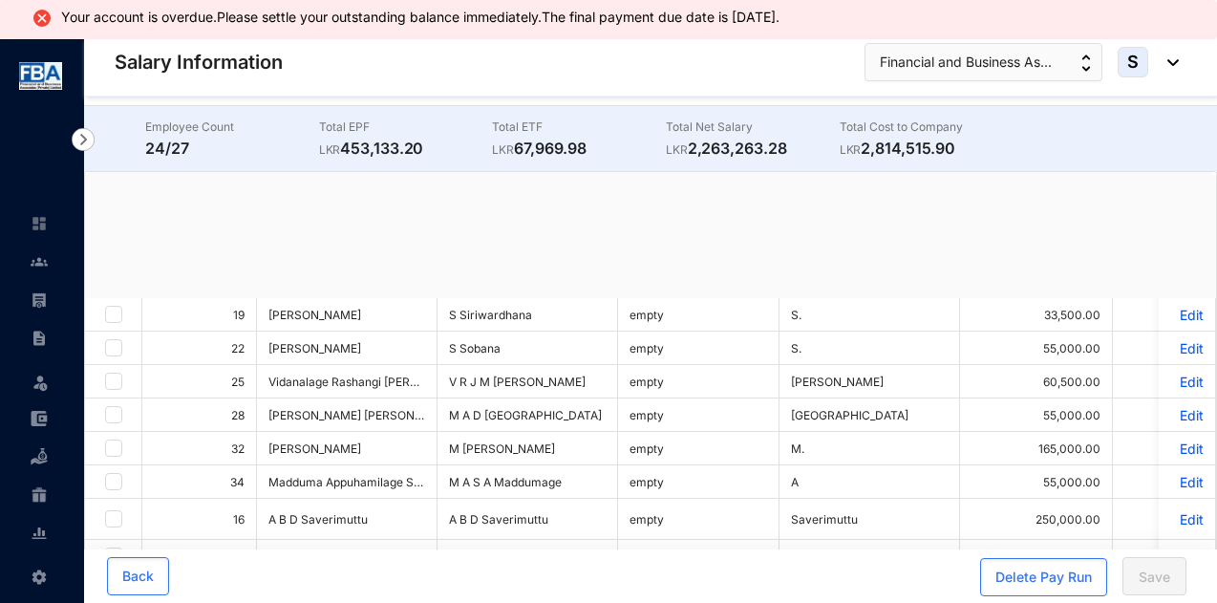
checkbox input "true"
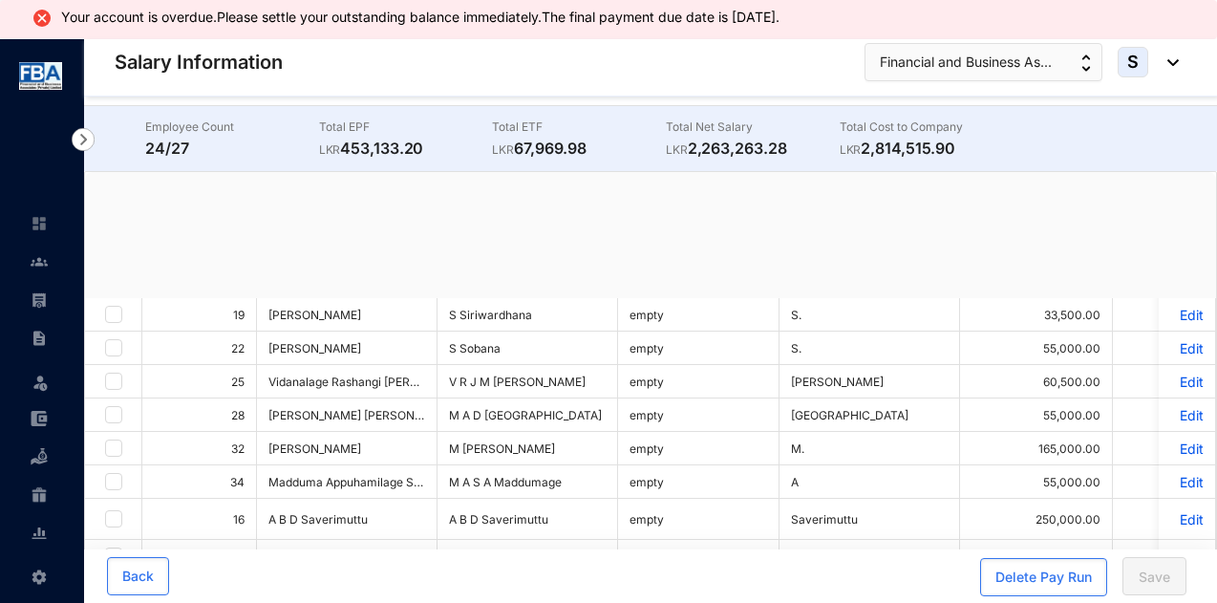
checkbox input "true"
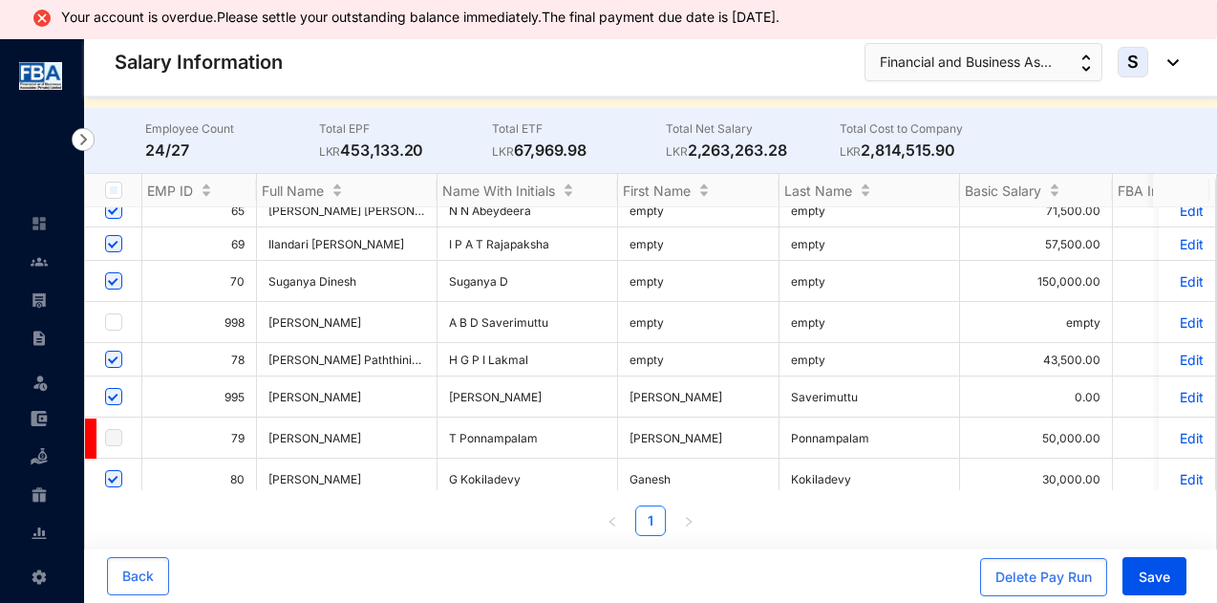
scroll to position [476, 0]
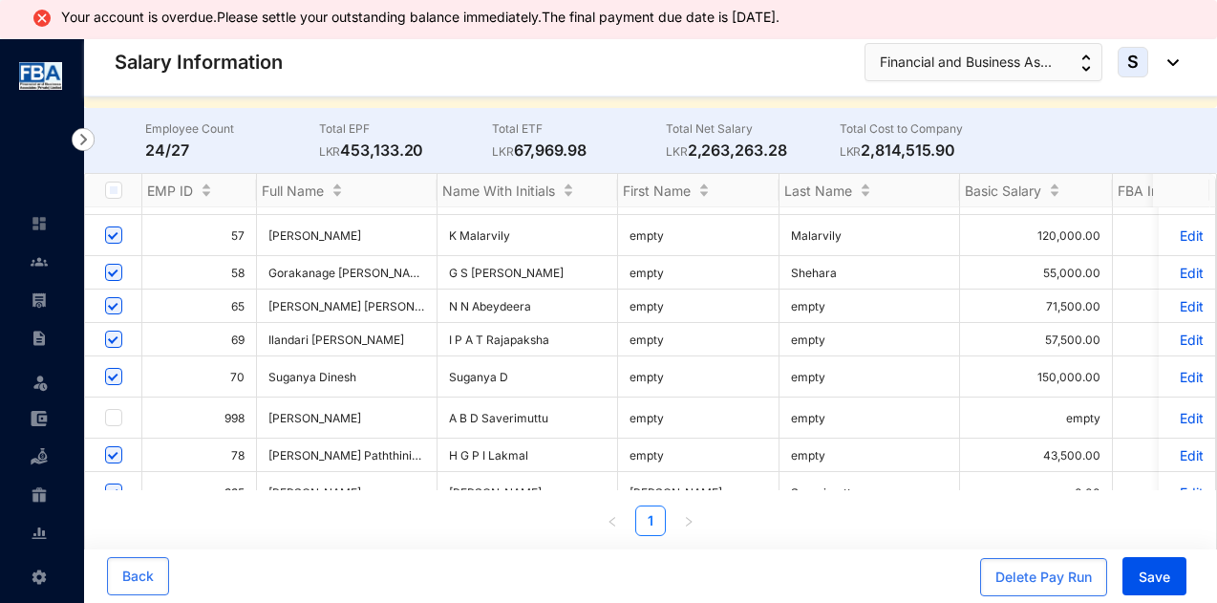
click at [1171, 298] on p "Edit" at bounding box center [1187, 306] width 33 height 16
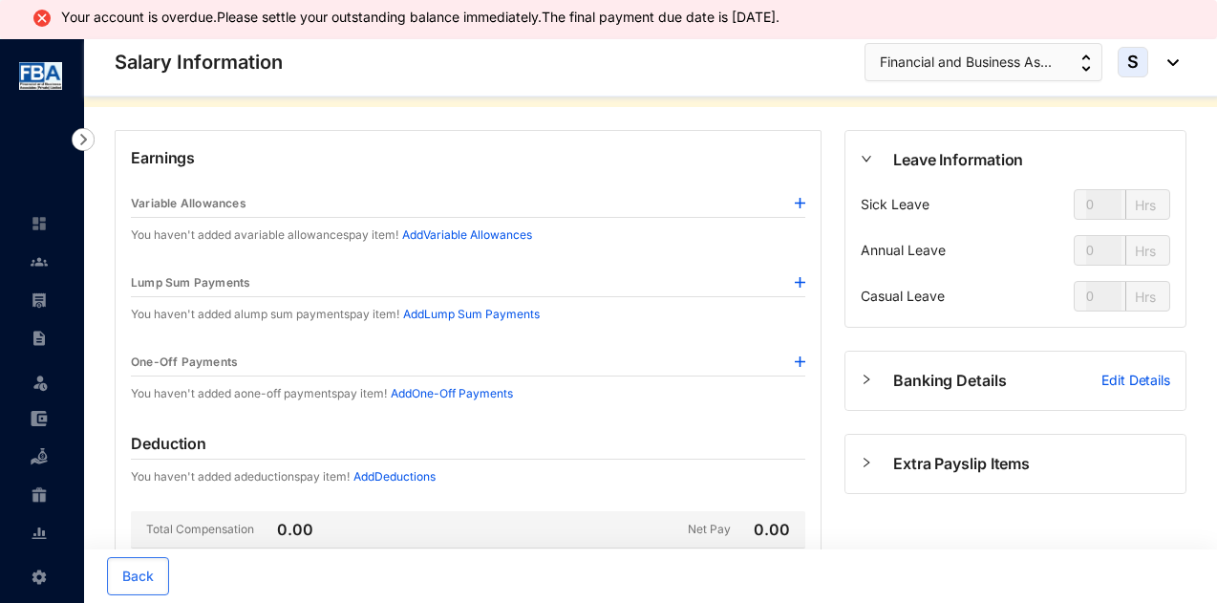
type input "112"
type input "56"
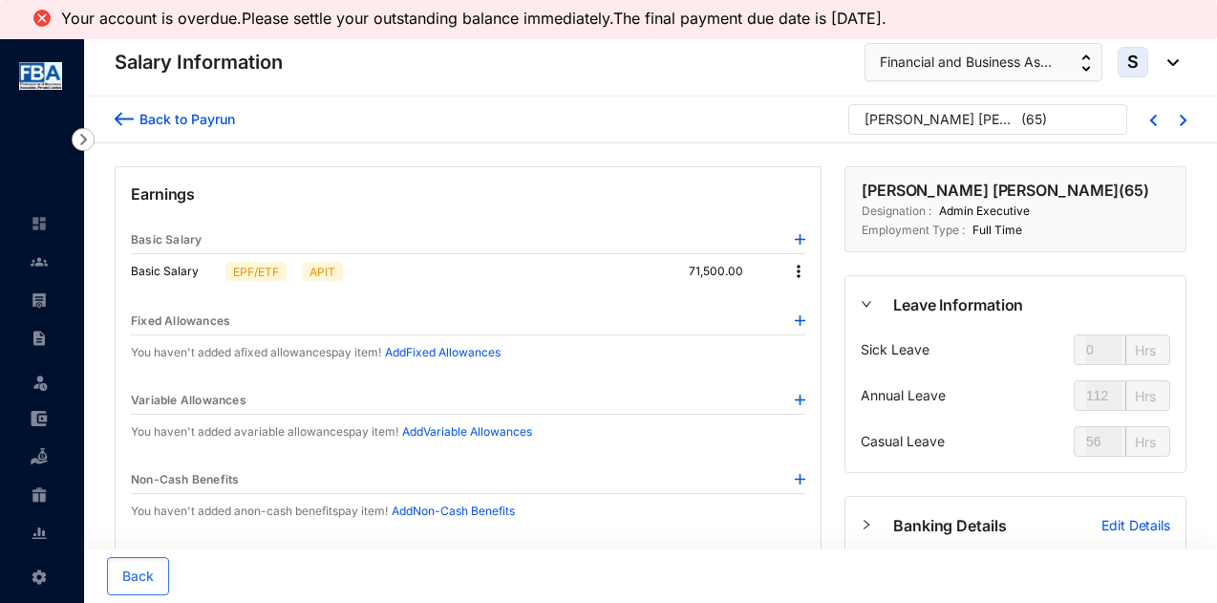
drag, startPoint x: 885, startPoint y: 137, endPoint x: 831, endPoint y: 147, distance: 54.5
click at [877, 139] on div "[PERSON_NAME] [PERSON_NAME] ( 65 )" at bounding box center [988, 124] width 268 height 31
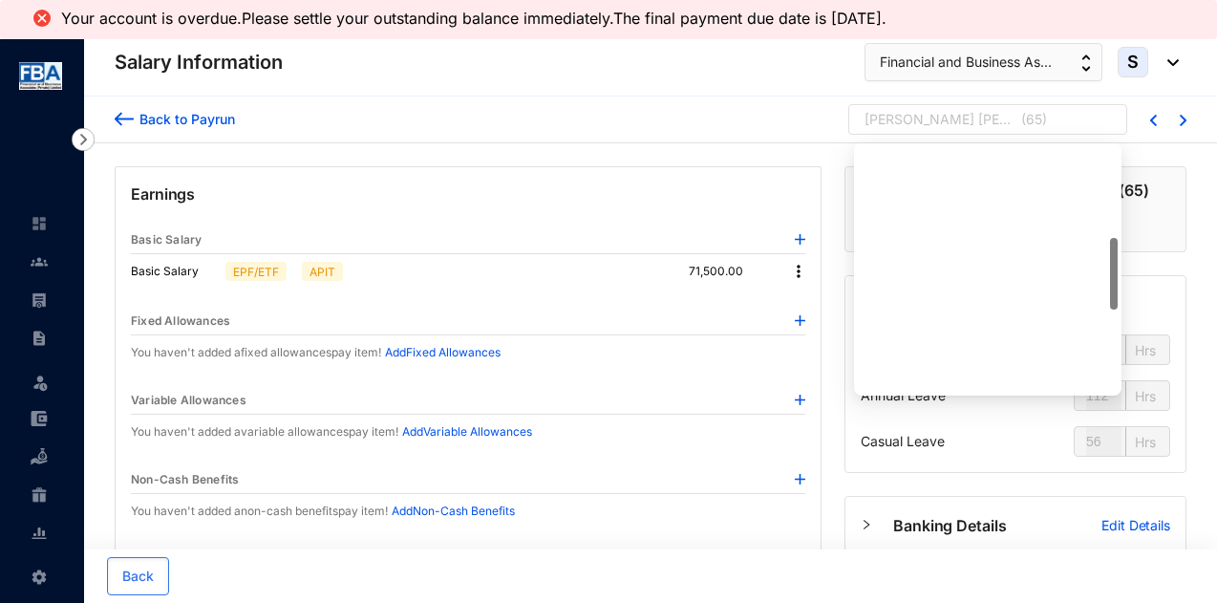
scroll to position [306, 0]
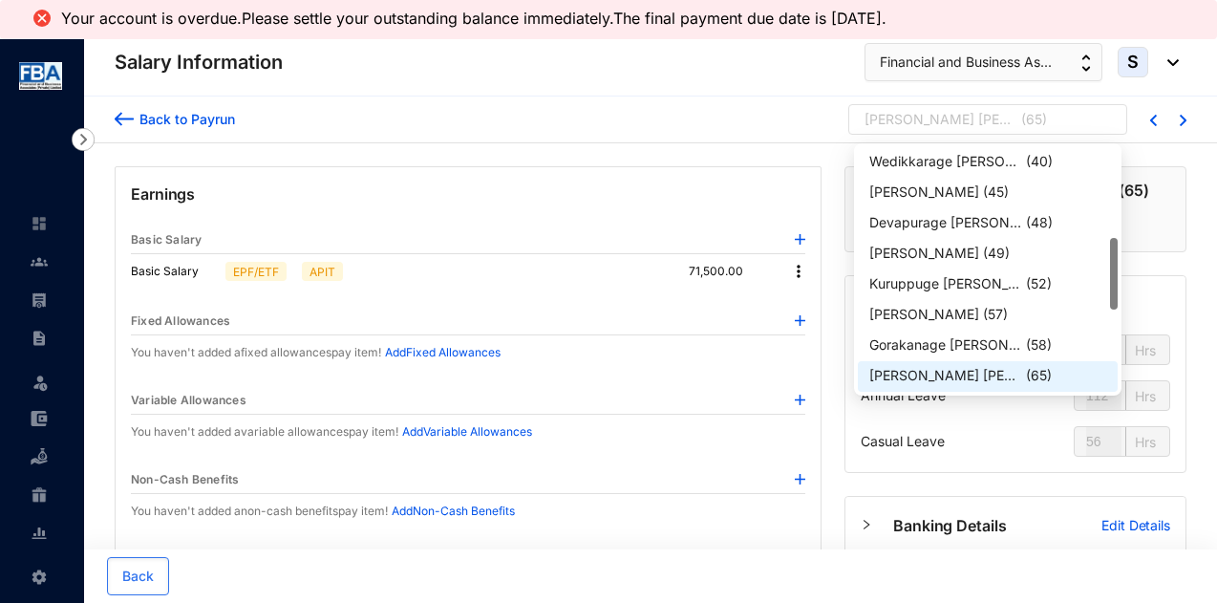
click at [795, 276] on img at bounding box center [798, 271] width 19 height 19
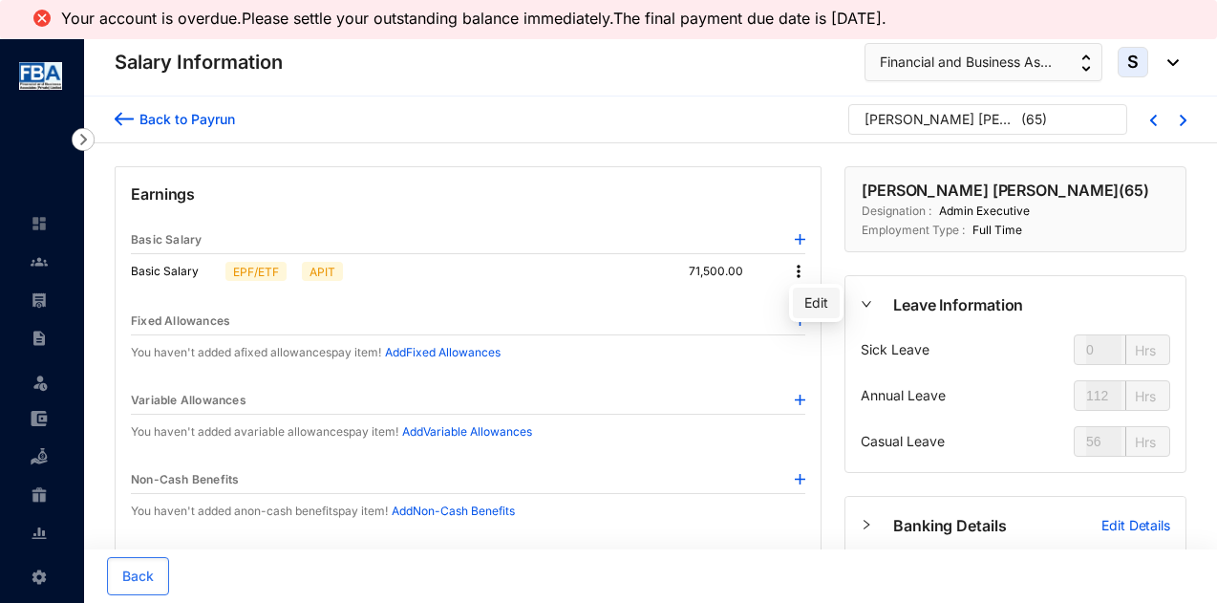
click at [814, 305] on span "Edit" at bounding box center [817, 302] width 24 height 21
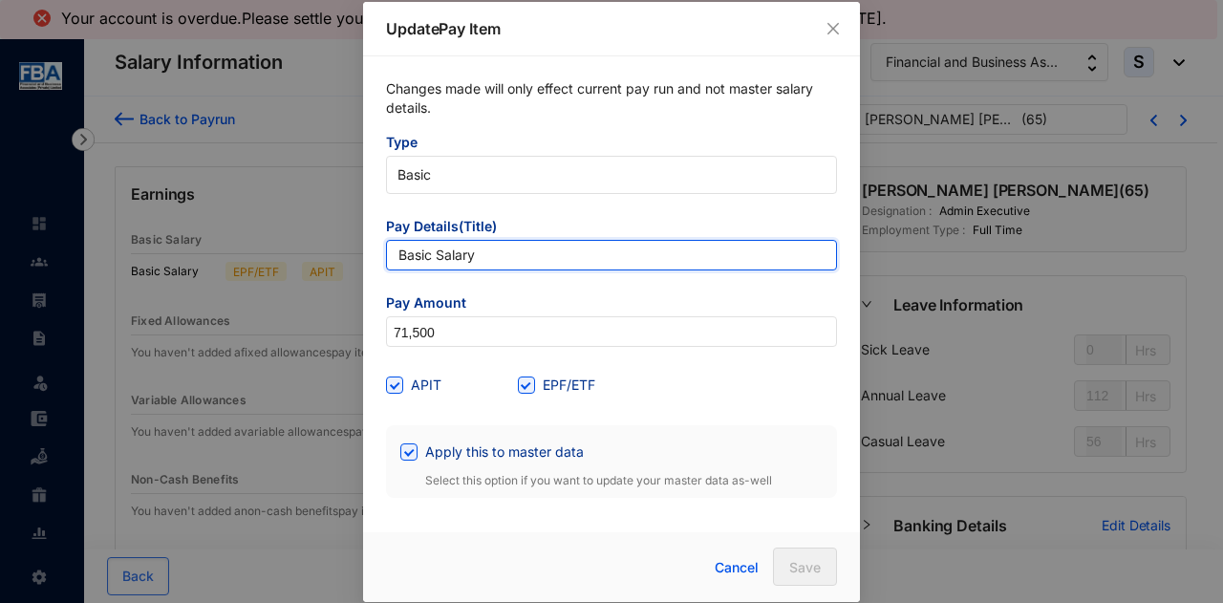
click at [499, 255] on input "Basic Salary" at bounding box center [611, 255] width 451 height 31
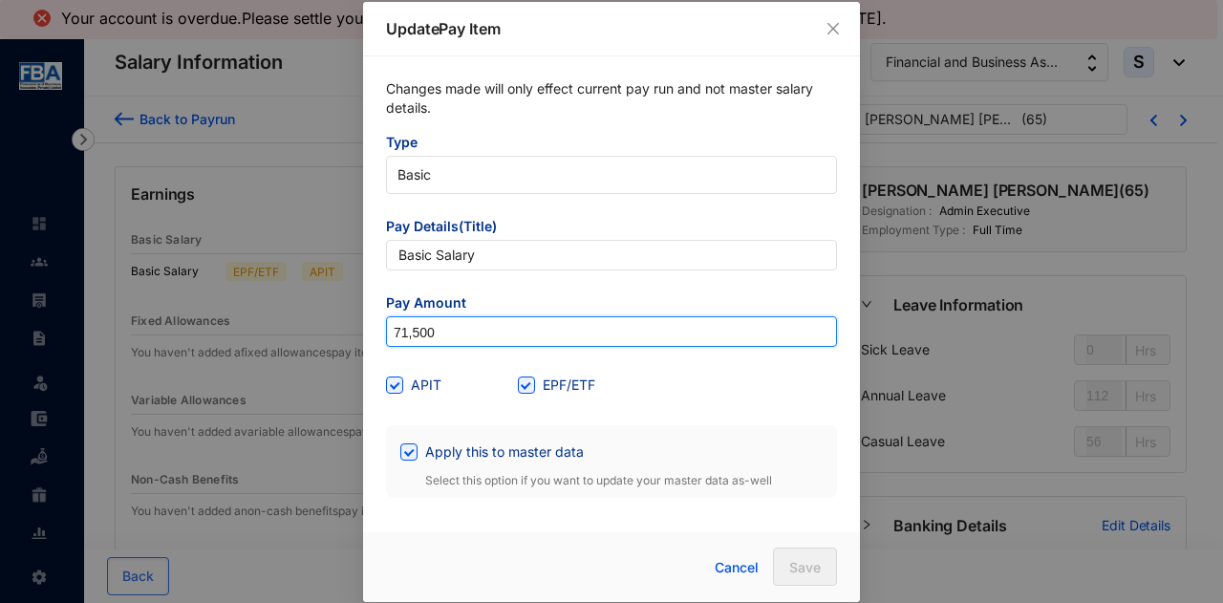
drag, startPoint x: 443, startPoint y: 334, endPoint x: 297, endPoint y: 336, distance: 146.2
click at [297, 336] on div "Update Pay Item Changes made will only effect current pay run and not master sa…" at bounding box center [611, 301] width 1223 height 603
type input "35,750"
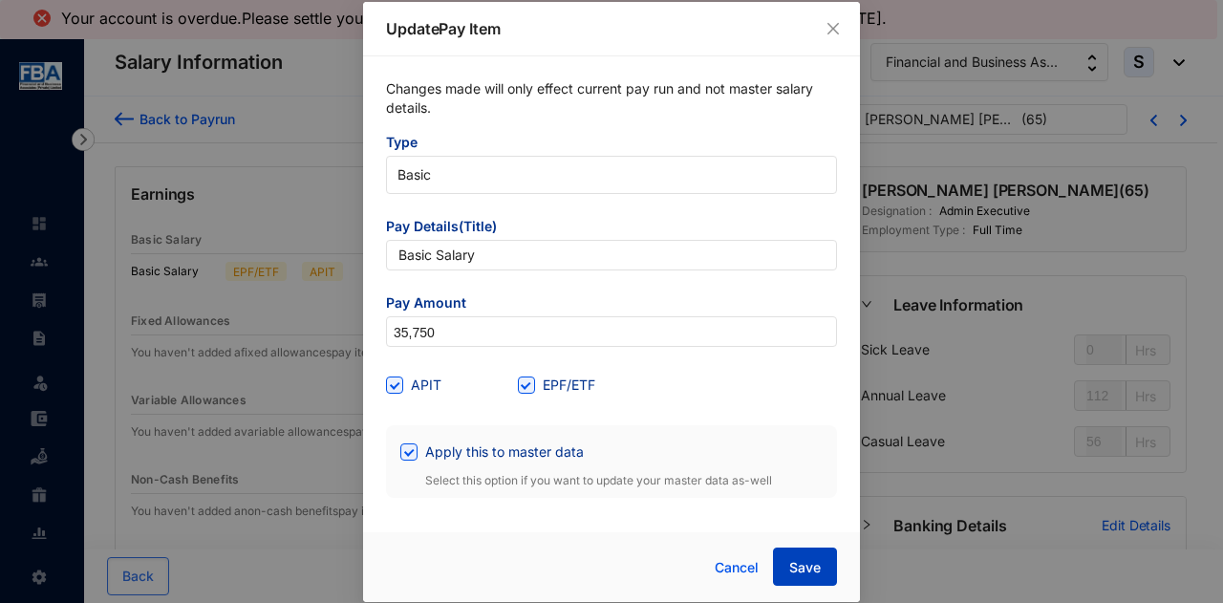
click at [815, 557] on button "Save" at bounding box center [805, 567] width 64 height 38
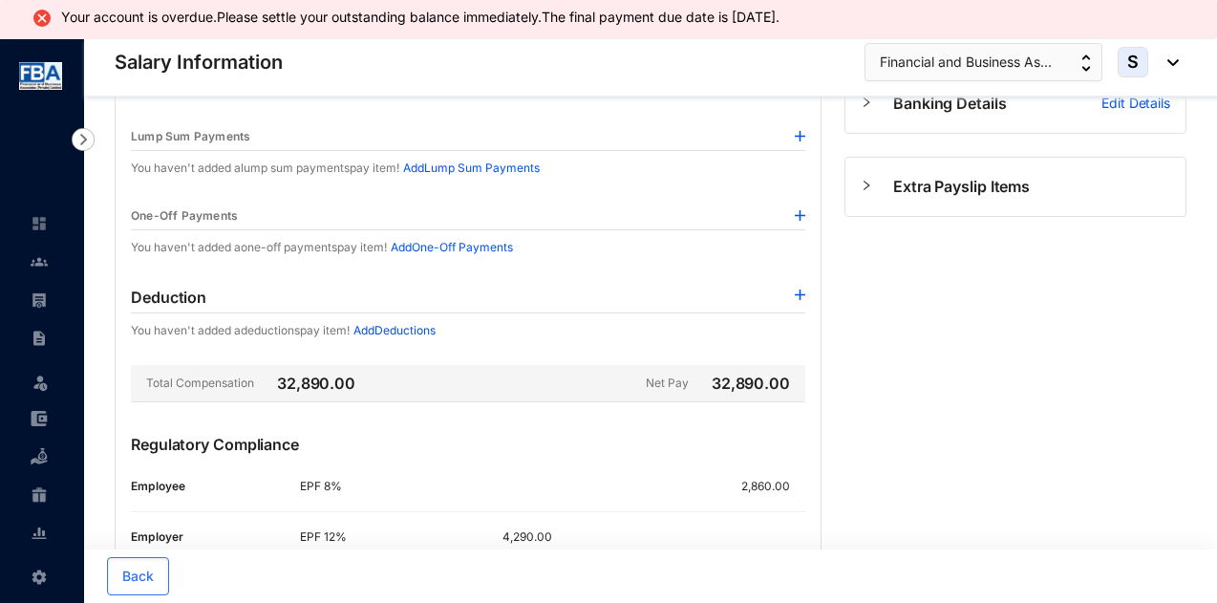
scroll to position [472, 0]
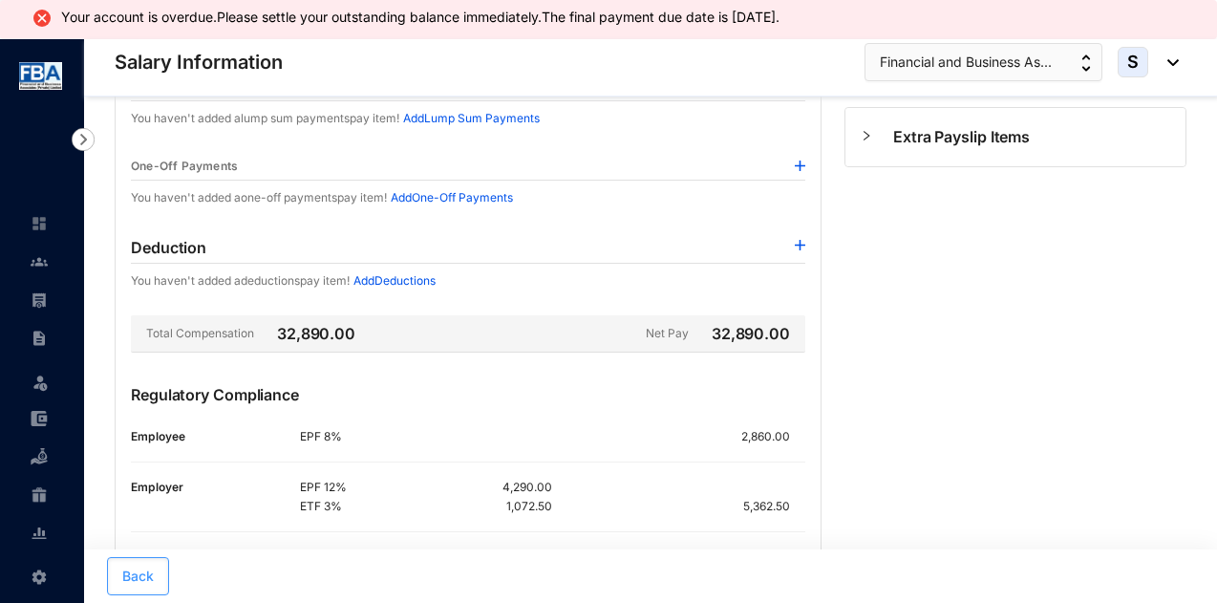
click at [141, 575] on span "Back" at bounding box center [138, 576] width 32 height 19
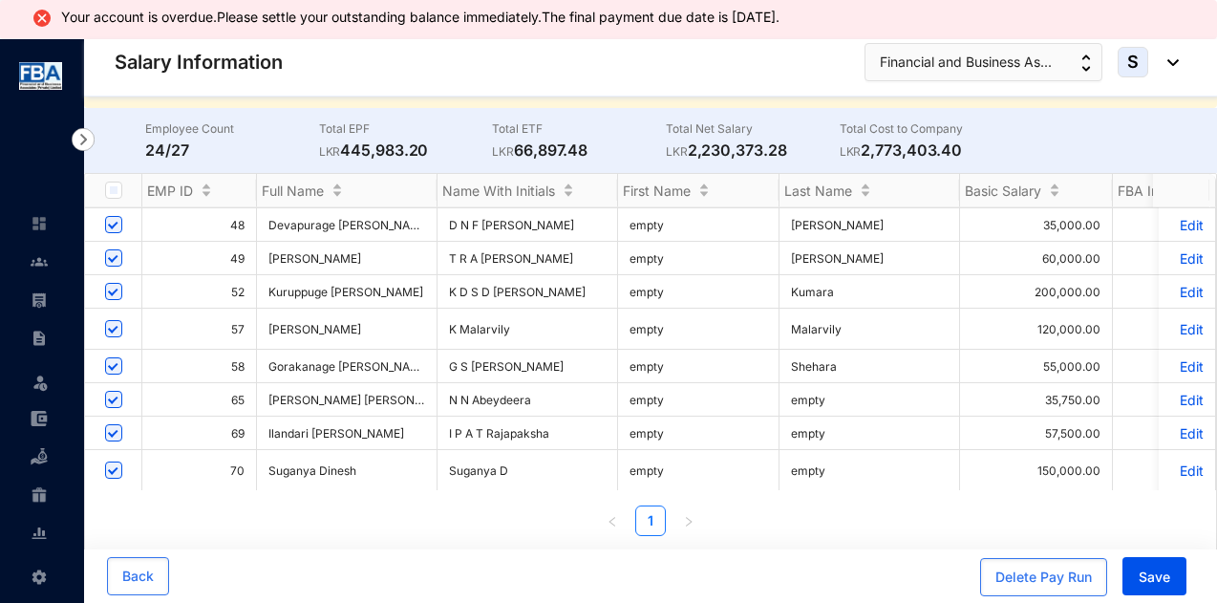
scroll to position [667, 0]
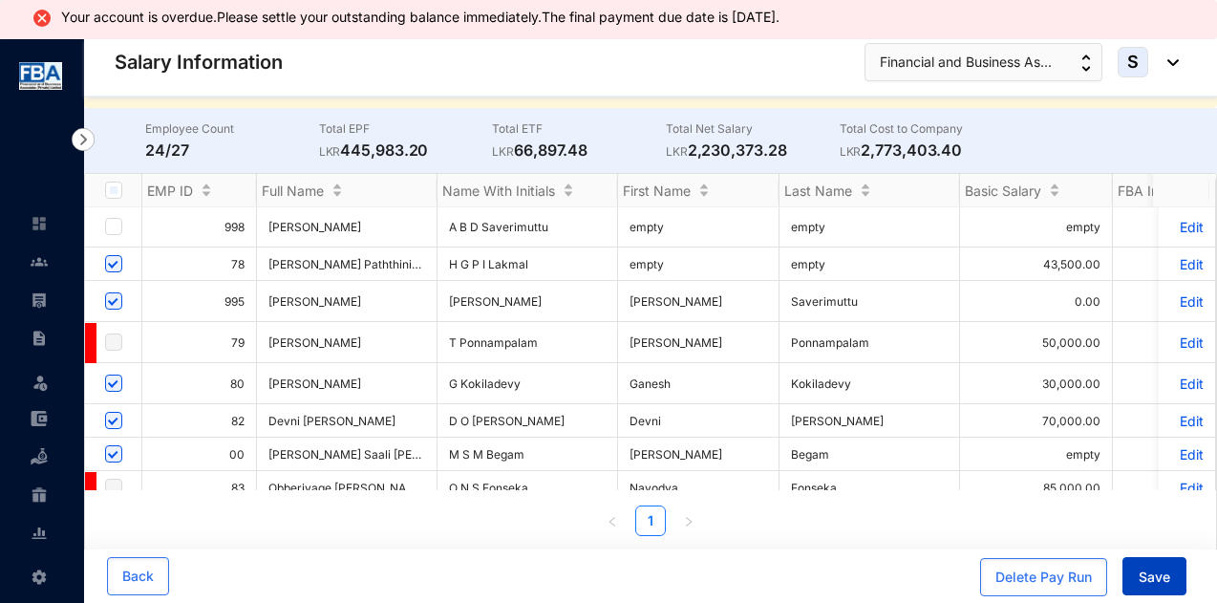
click at [1133, 571] on button "Save" at bounding box center [1155, 576] width 64 height 38
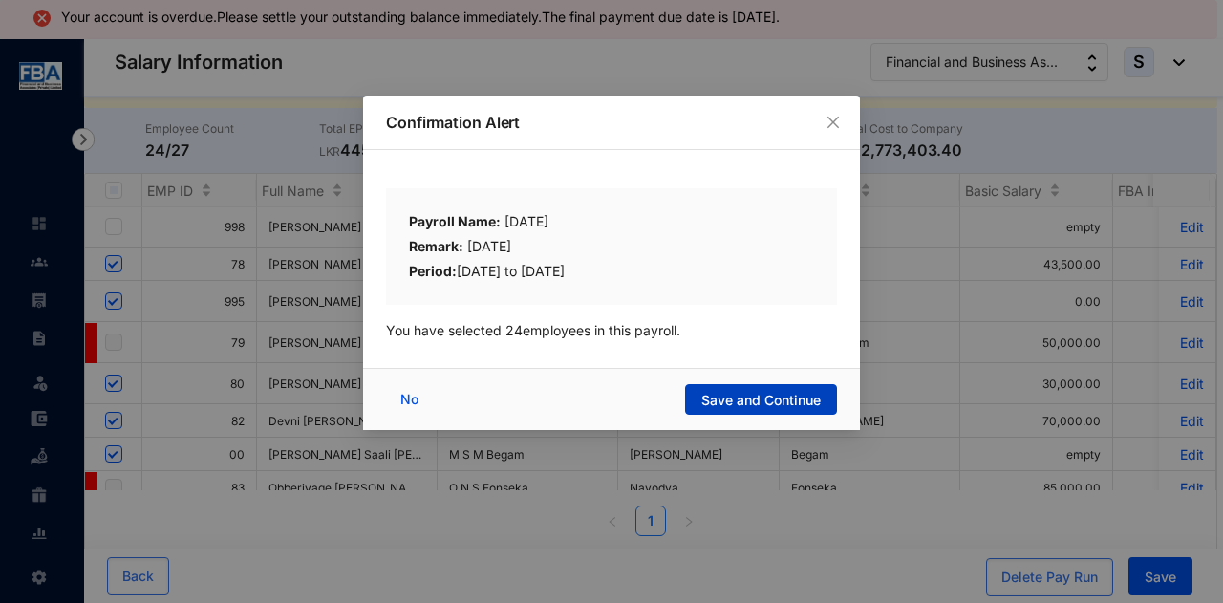
click at [709, 398] on span "Save and Continue" at bounding box center [760, 400] width 119 height 19
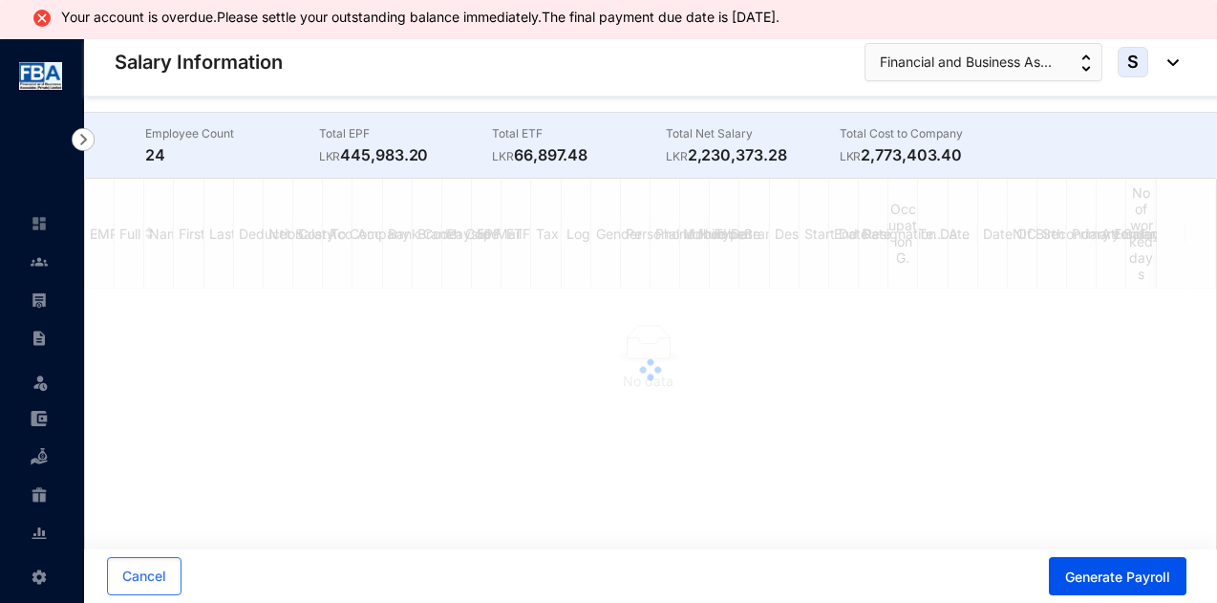
scroll to position [39, 0]
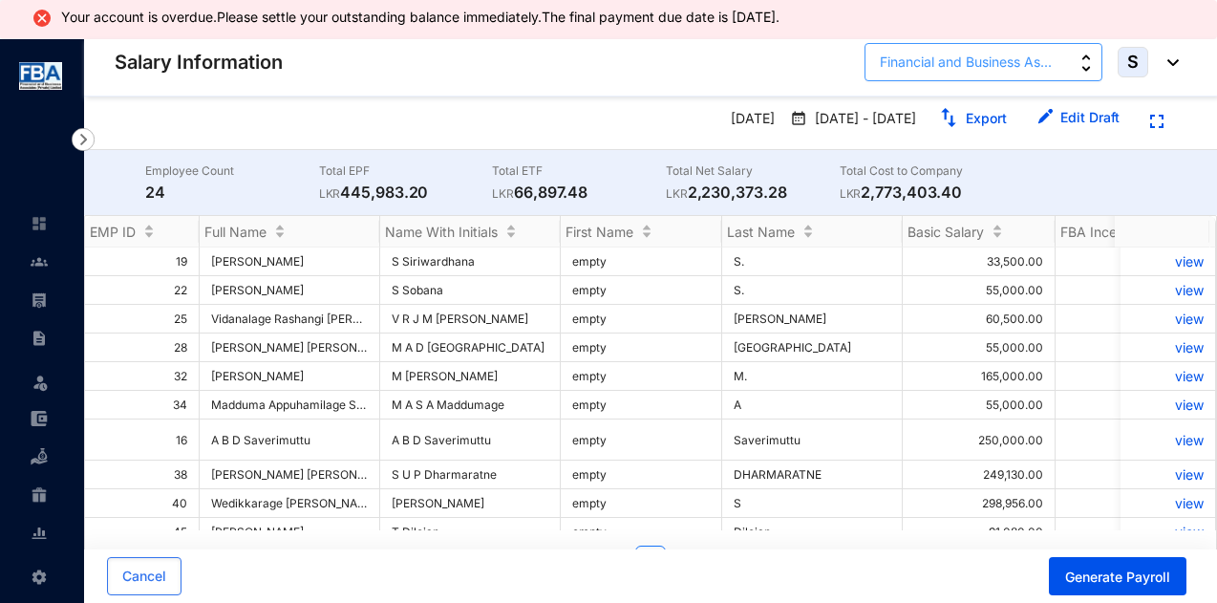
click at [936, 53] on span "Financial and Business As..." at bounding box center [966, 62] width 172 height 21
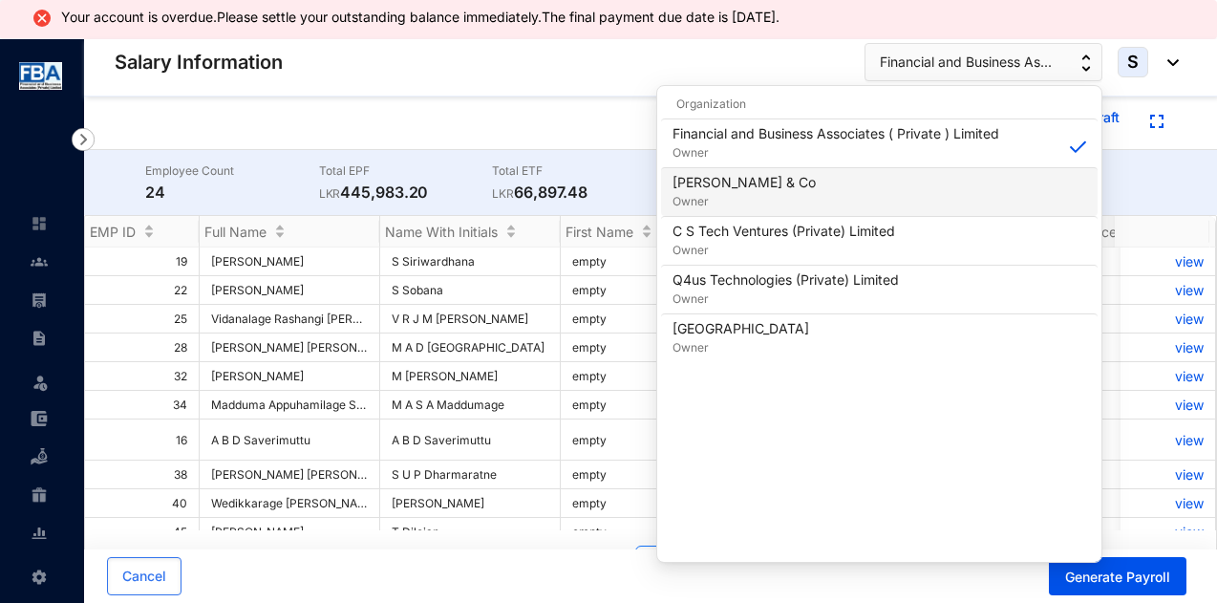
click at [721, 175] on p "[PERSON_NAME] & Co" at bounding box center [744, 182] width 143 height 19
